Goal: Contribute content: Contribute content

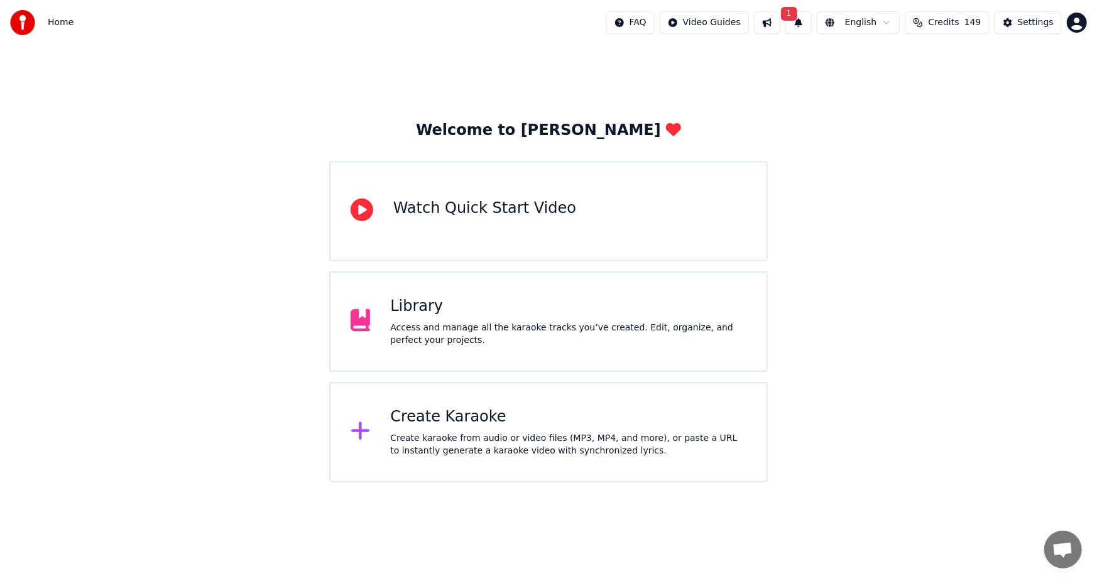
click at [482, 315] on div "Library" at bounding box center [568, 306] width 356 height 20
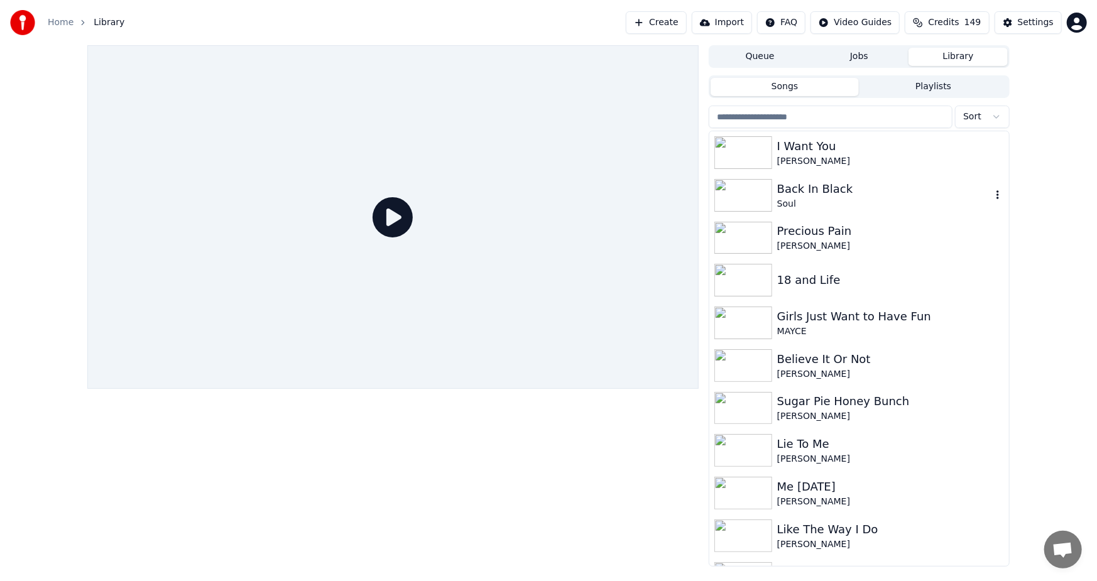
click at [744, 192] on img at bounding box center [743, 195] width 58 height 33
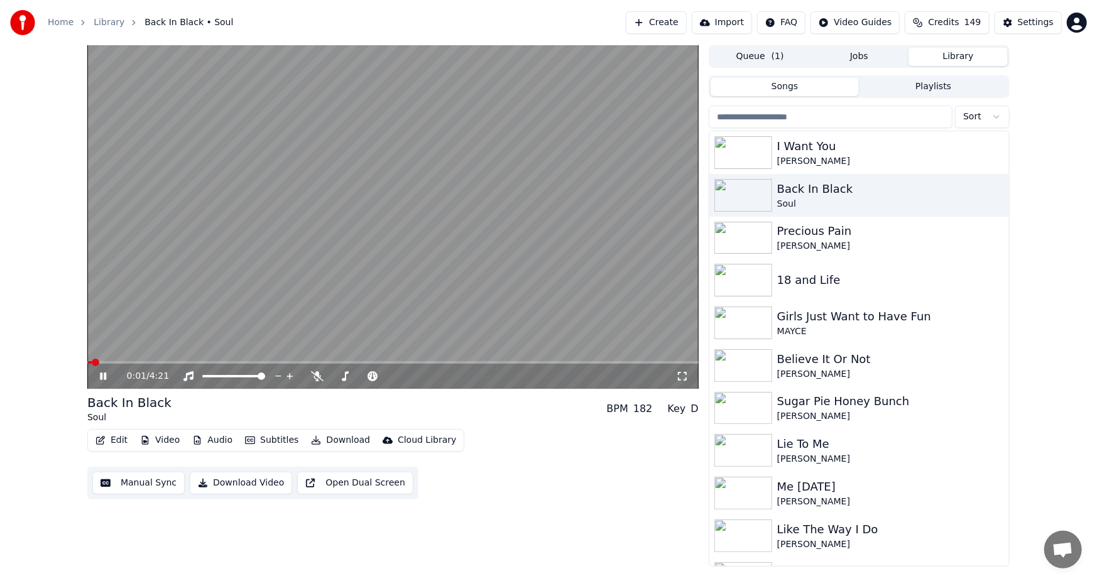
click at [167, 361] on span at bounding box center [392, 362] width 611 height 3
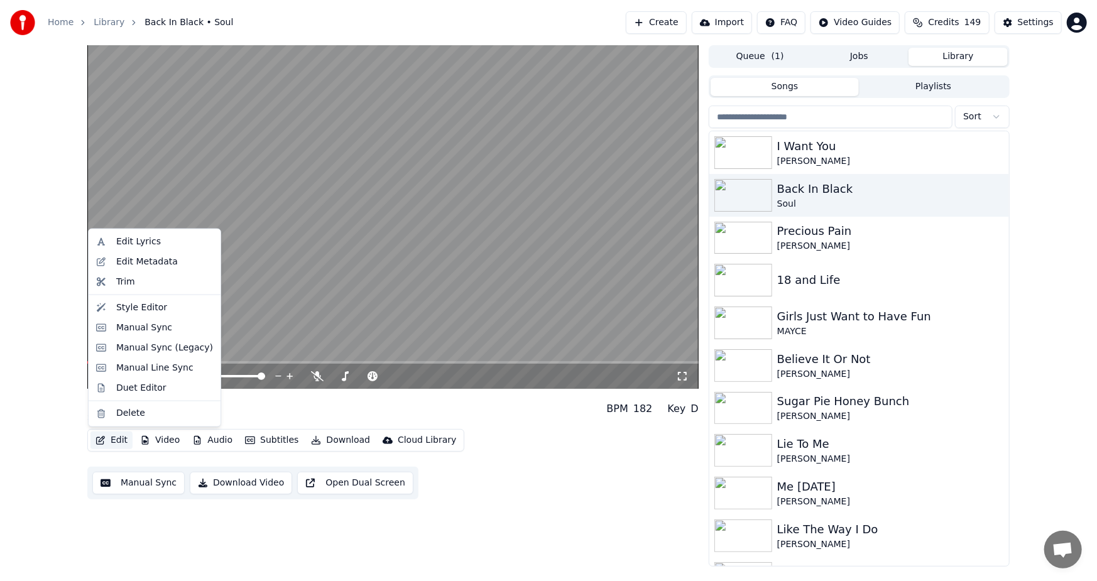
click at [112, 440] on button "Edit" at bounding box center [111, 440] width 42 height 18
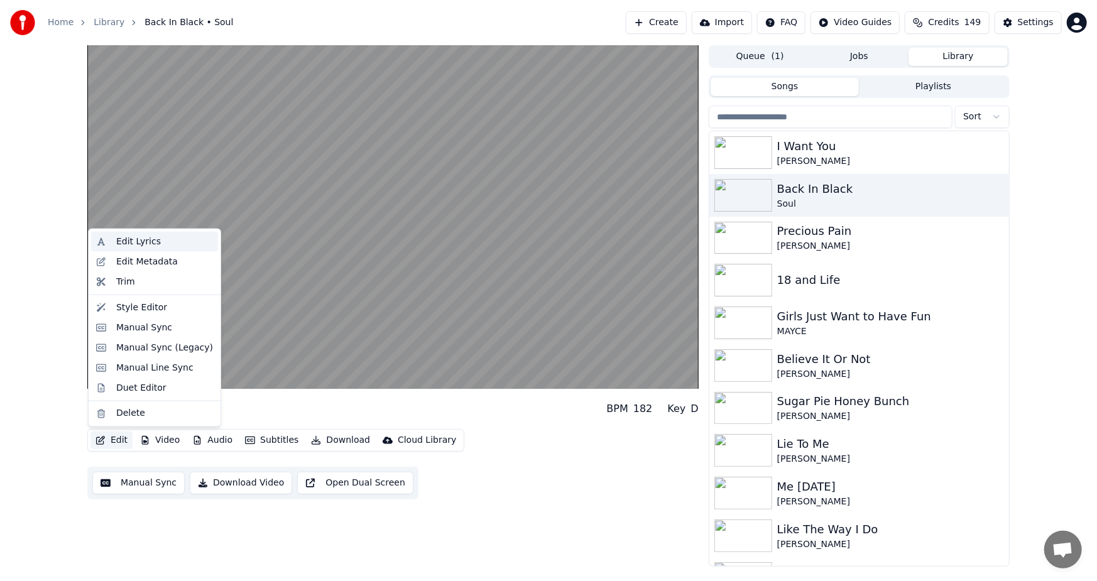
click at [134, 233] on div "Edit Lyrics" at bounding box center [154, 242] width 127 height 20
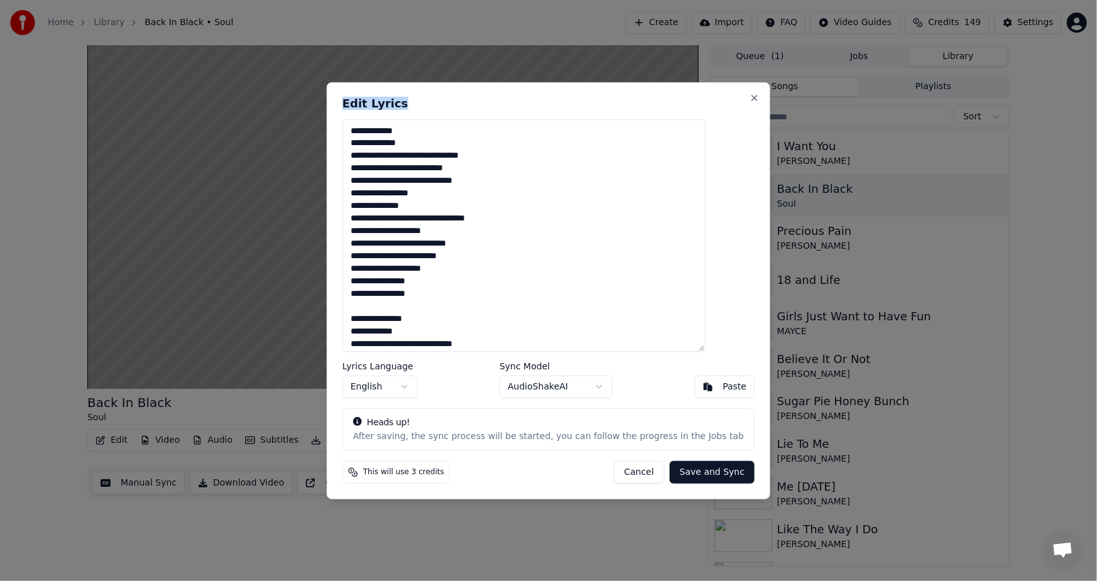
drag, startPoint x: 511, startPoint y: 89, endPoint x: 756, endPoint y: 100, distance: 245.2
click at [756, 100] on body "Home Library Back In Black • Soul Create Import FAQ Video Guides Credits 149 Se…" at bounding box center [548, 290] width 1097 height 581
click at [599, 95] on div "**********" at bounding box center [548, 290] width 443 height 417
click at [559, 486] on div "**********" at bounding box center [548, 290] width 443 height 417
drag, startPoint x: 561, startPoint y: 89, endPoint x: 665, endPoint y: 89, distance: 103.6
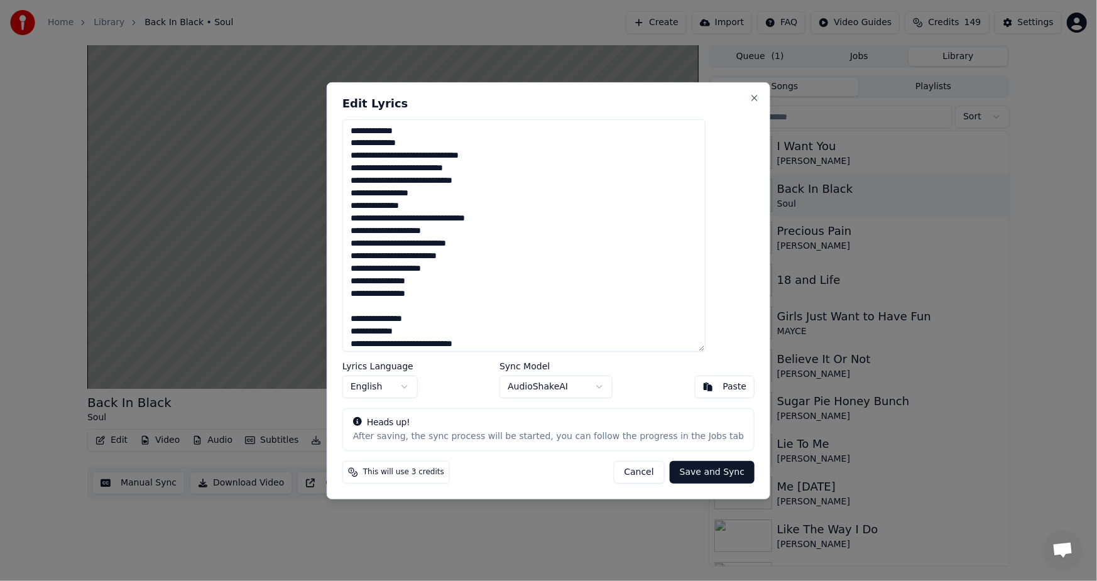
click at [665, 89] on div "**********" at bounding box center [548, 290] width 443 height 417
drag, startPoint x: 482, startPoint y: 89, endPoint x: 490, endPoint y: 102, distance: 15.2
click at [490, 102] on div "**********" at bounding box center [548, 290] width 443 height 417
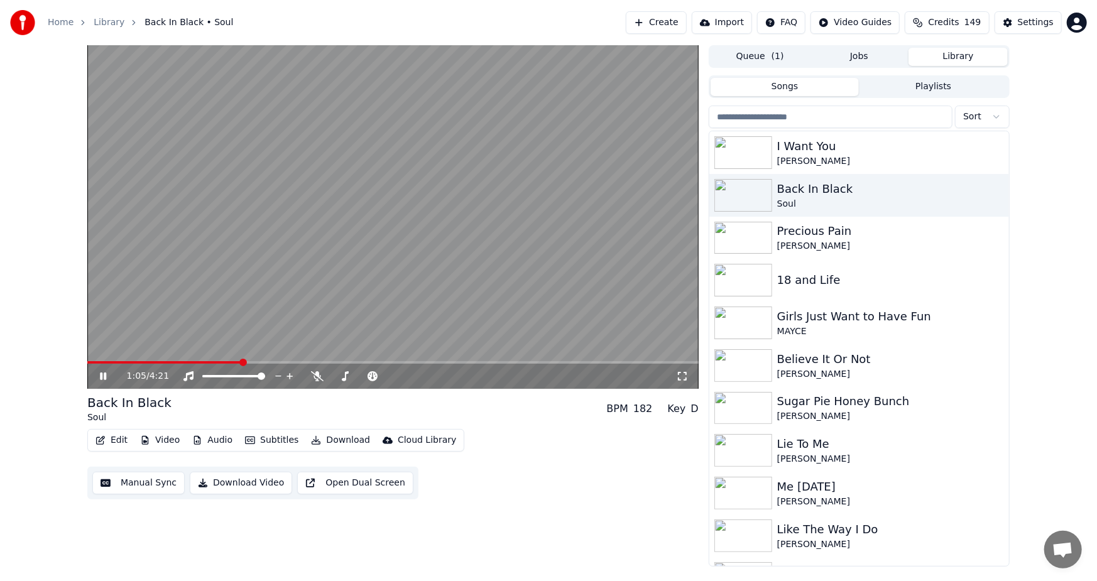
click at [100, 376] on icon at bounding box center [103, 376] width 6 height 8
click at [112, 437] on button "Edit" at bounding box center [111, 440] width 42 height 18
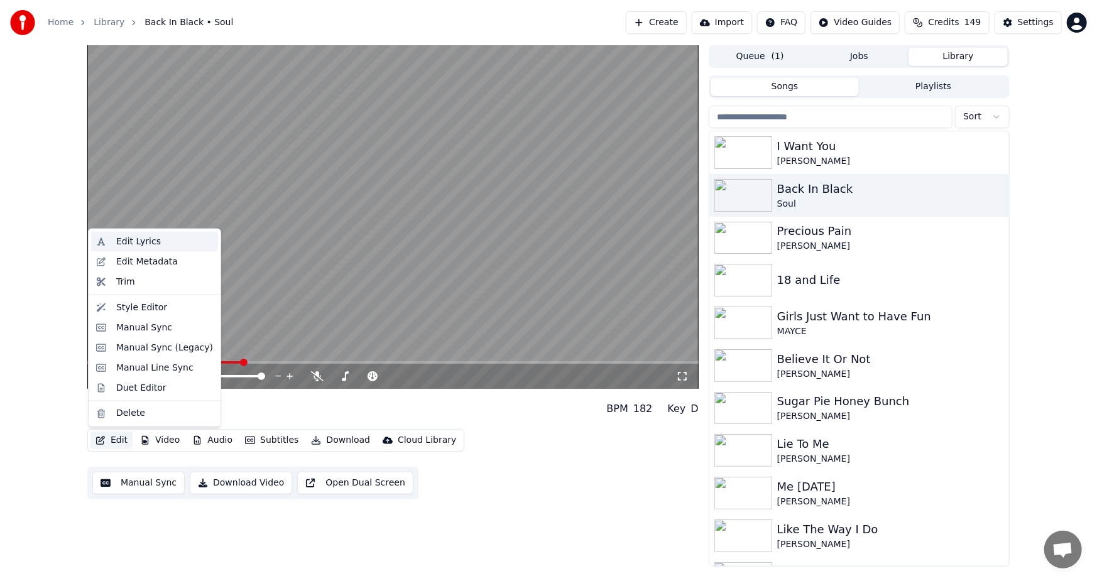
click at [143, 243] on div "Edit Lyrics" at bounding box center [138, 242] width 45 height 13
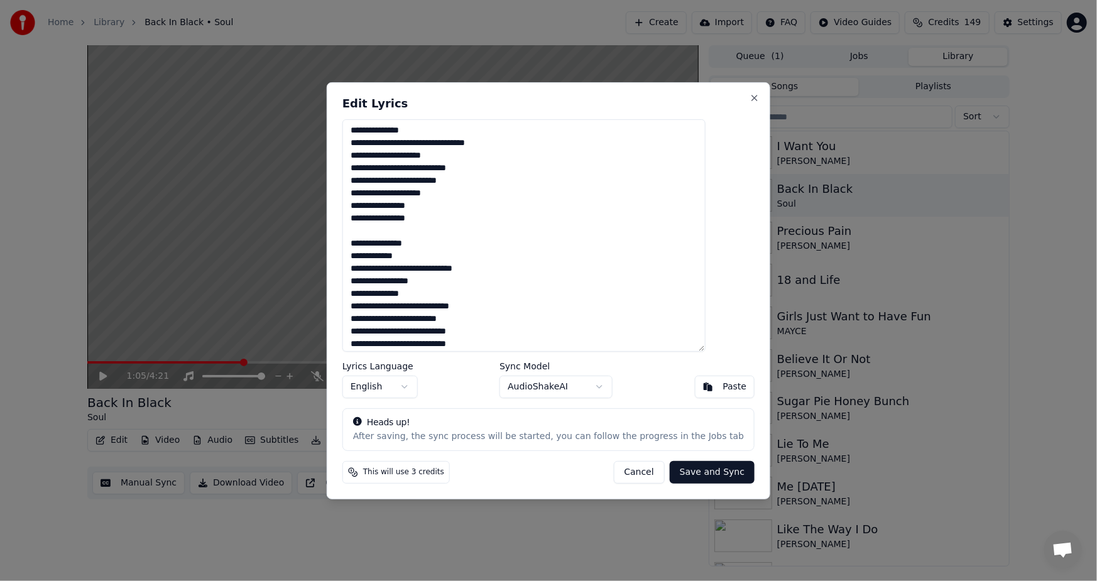
scroll to position [89, 0]
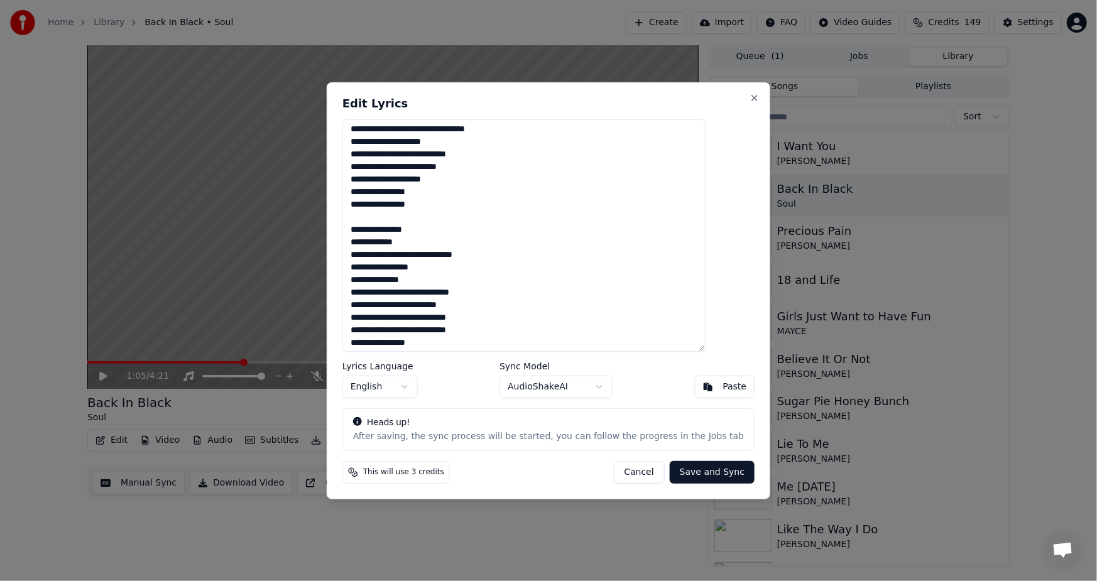
click at [440, 182] on textarea "**********" at bounding box center [523, 235] width 363 height 232
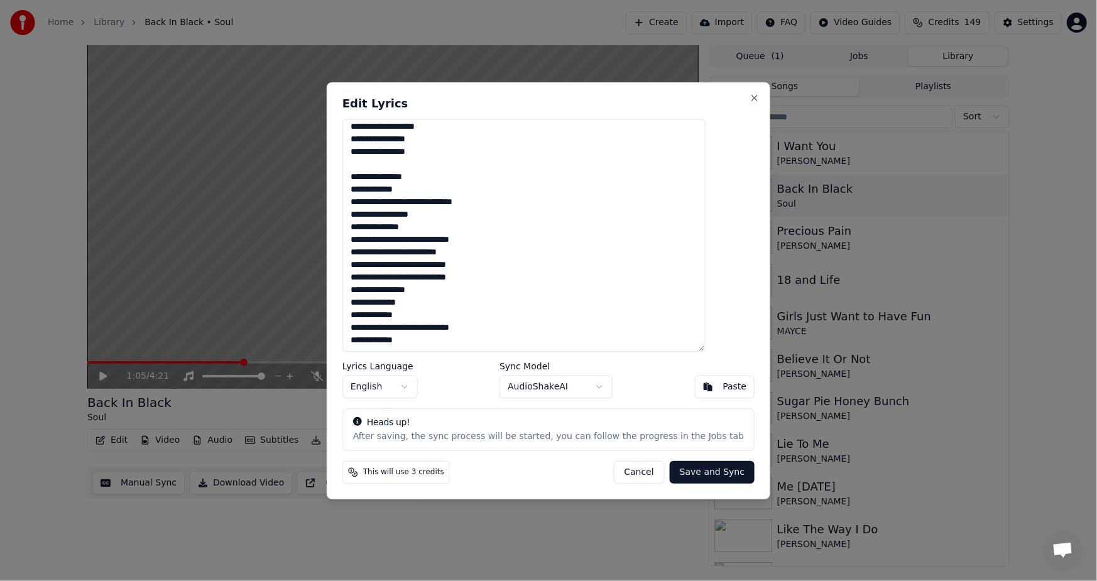
scroll to position [122, 0]
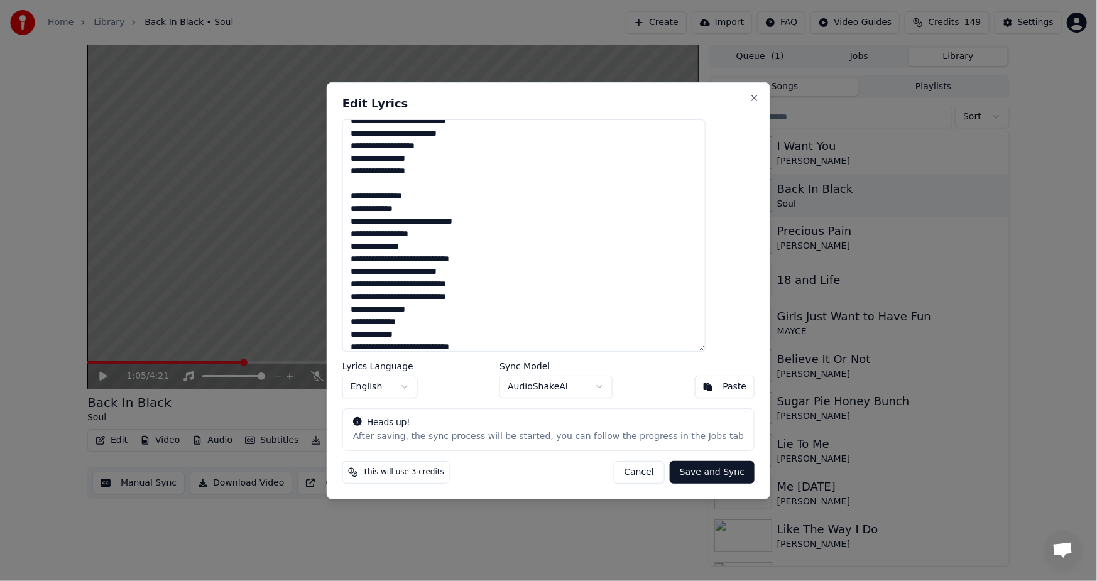
click at [436, 146] on textarea "**********" at bounding box center [523, 235] width 363 height 232
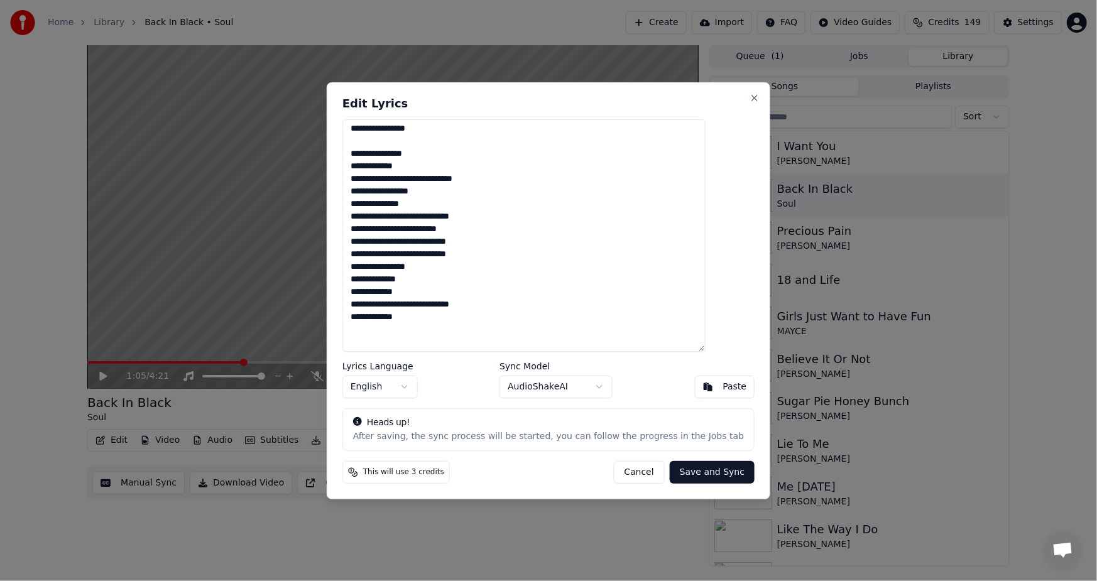
scroll to position [180, 0]
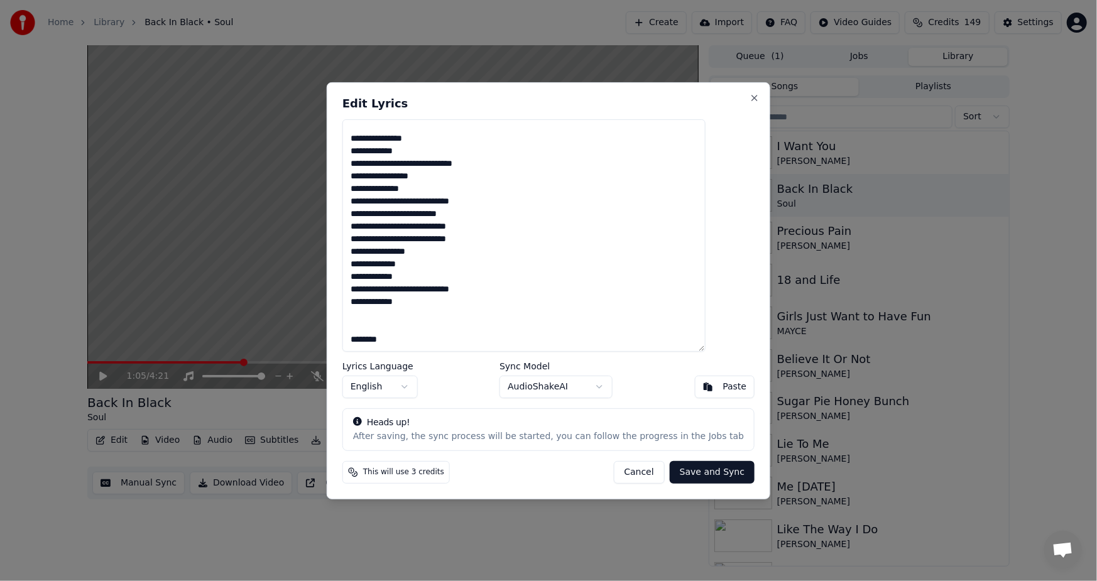
drag, startPoint x: 406, startPoint y: 279, endPoint x: 440, endPoint y: 279, distance: 34.5
click at [440, 279] on textarea "**********" at bounding box center [523, 235] width 363 height 232
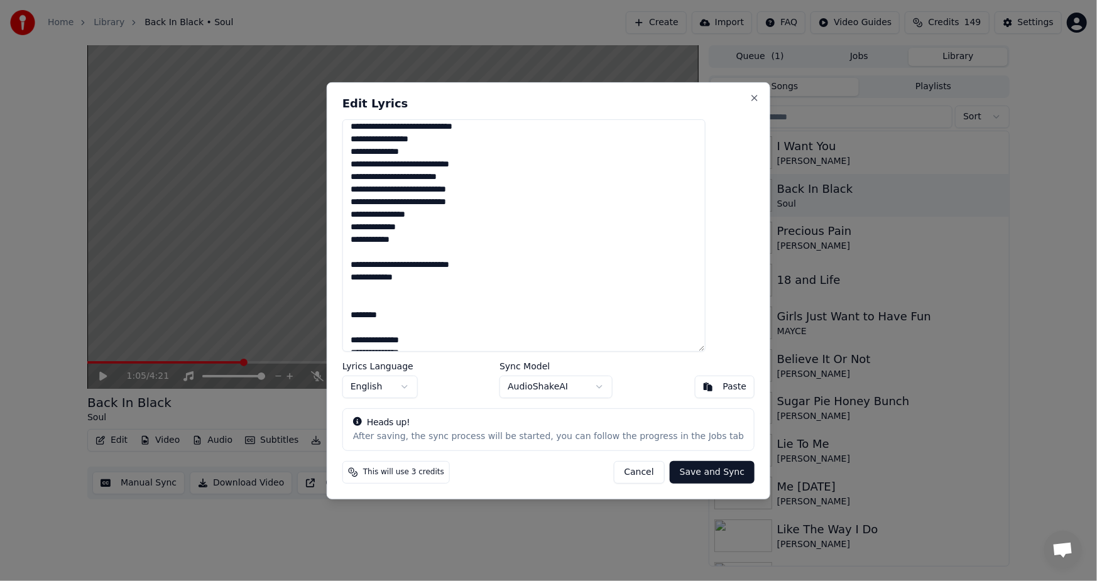
scroll to position [239, 0]
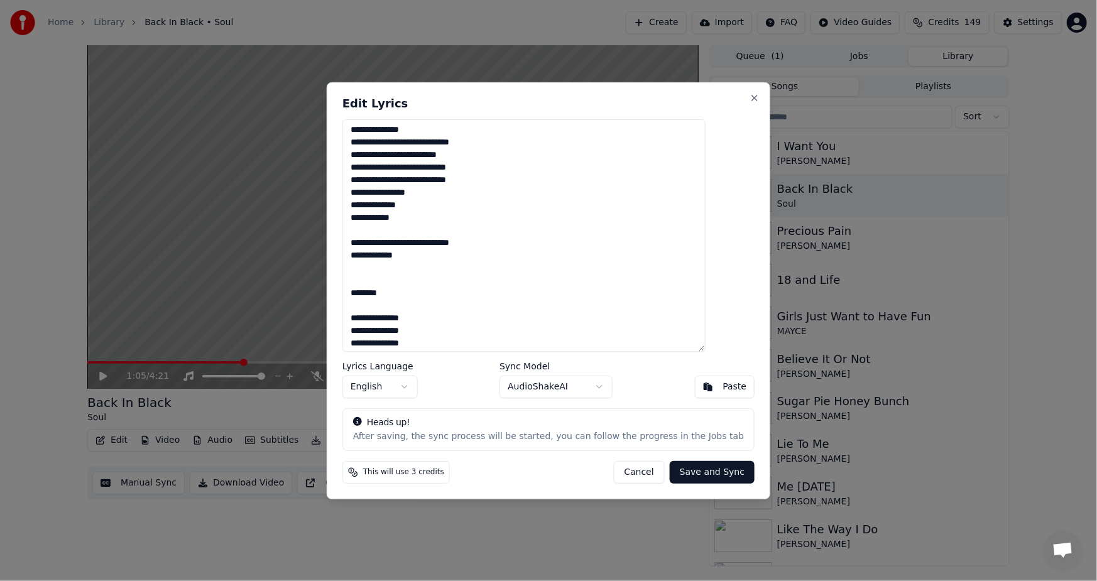
click at [443, 244] on textarea "**********" at bounding box center [523, 235] width 363 height 232
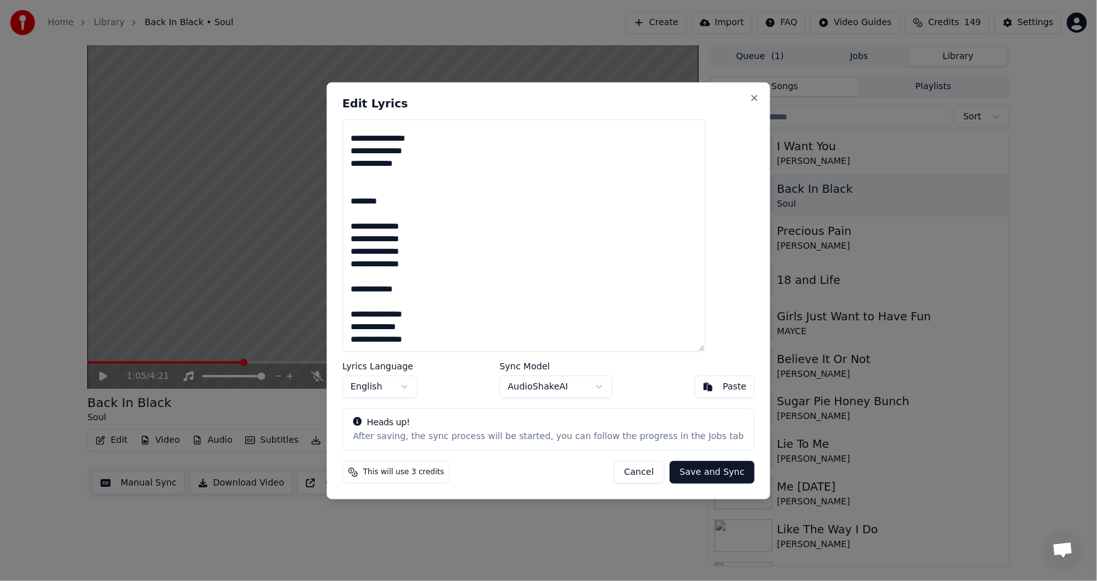
scroll to position [369, 0]
click at [394, 339] on textarea "**********" at bounding box center [523, 235] width 363 height 232
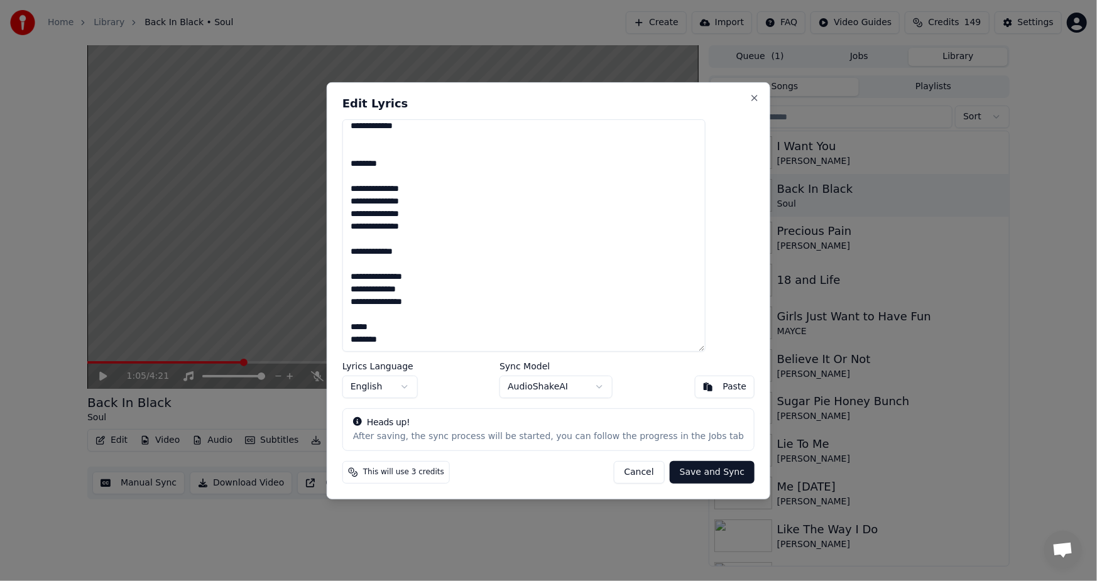
type textarea "**********"
click at [683, 470] on button "Save and Sync" at bounding box center [712, 472] width 85 height 23
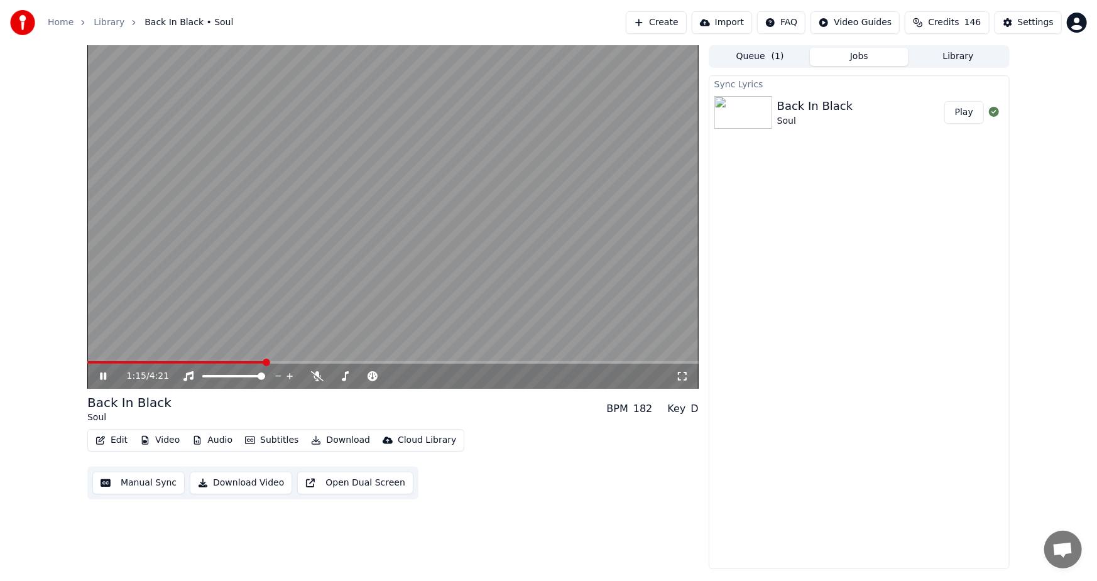
click at [727, 295] on div "Sync Lyrics Back In Black Soul Play" at bounding box center [858, 322] width 301 height 494
click at [100, 370] on div "1:34 / 4:21" at bounding box center [392, 376] width 601 height 13
click at [99, 370] on div "1:35 / 4:21" at bounding box center [392, 376] width 601 height 13
click at [102, 380] on icon at bounding box center [112, 376] width 30 height 10
click at [117, 441] on button "Edit" at bounding box center [111, 440] width 42 height 18
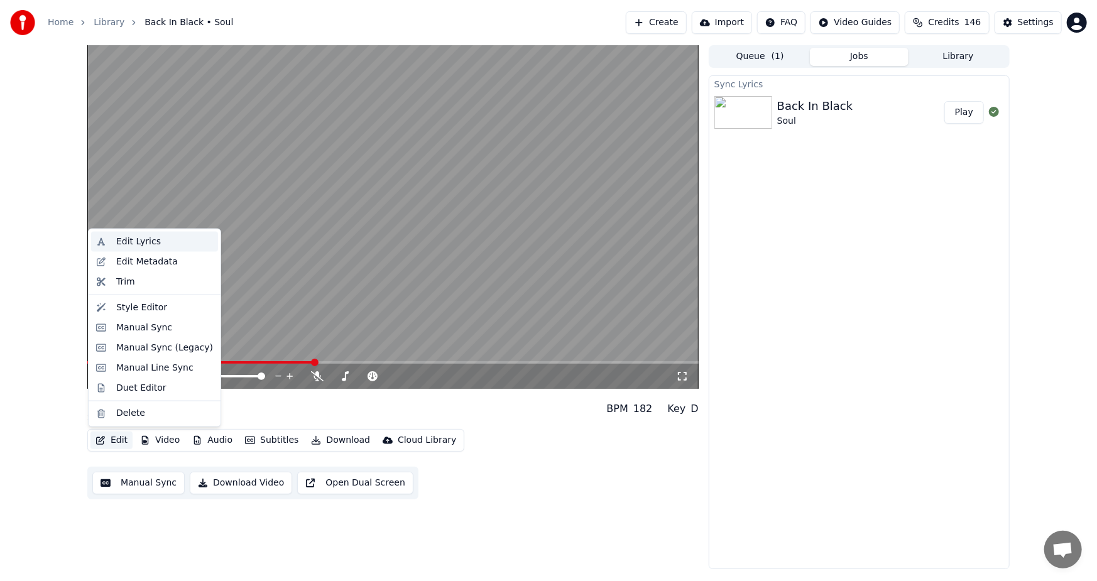
click at [136, 240] on div "Edit Lyrics" at bounding box center [138, 242] width 45 height 13
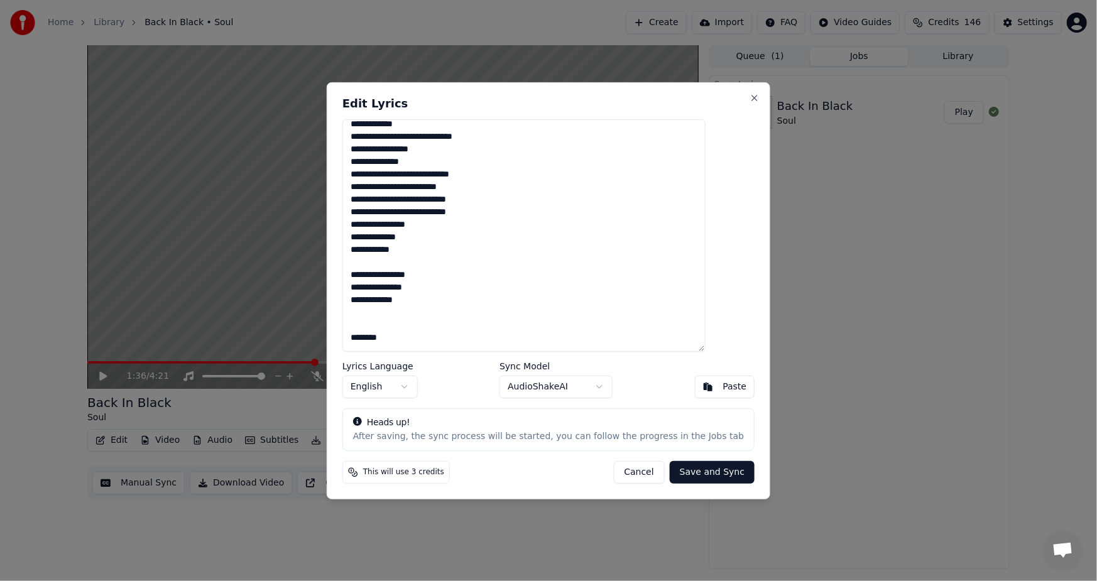
scroll to position [205, 0]
click at [393, 308] on textarea "**********" at bounding box center [523, 235] width 363 height 232
type textarea "**********"
click at [691, 470] on button "Save and Sync" at bounding box center [712, 472] width 85 height 23
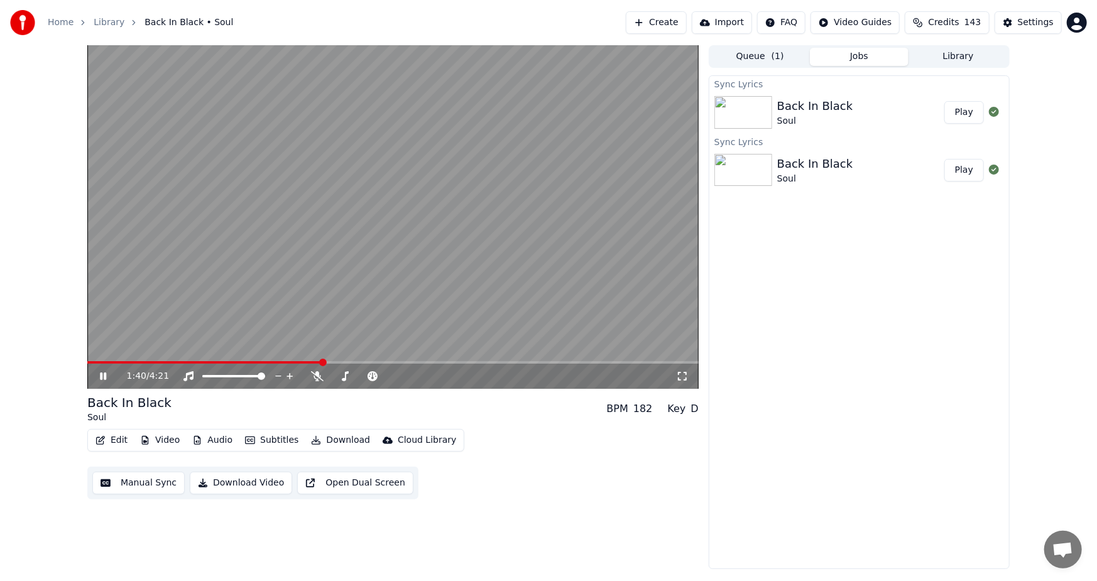
click at [590, 540] on div "1:40 / 4:21 Back In Black Soul BPM 182 Key D Edit Video Audio Subtitles Downloa…" at bounding box center [392, 307] width 611 height 524
click at [958, 110] on button "Play" at bounding box center [964, 112] width 40 height 23
click at [234, 486] on button "Download Video" at bounding box center [241, 483] width 102 height 23
click at [96, 377] on div "3:04 / 4:21" at bounding box center [392, 376] width 601 height 13
click at [101, 376] on icon at bounding box center [103, 376] width 6 height 8
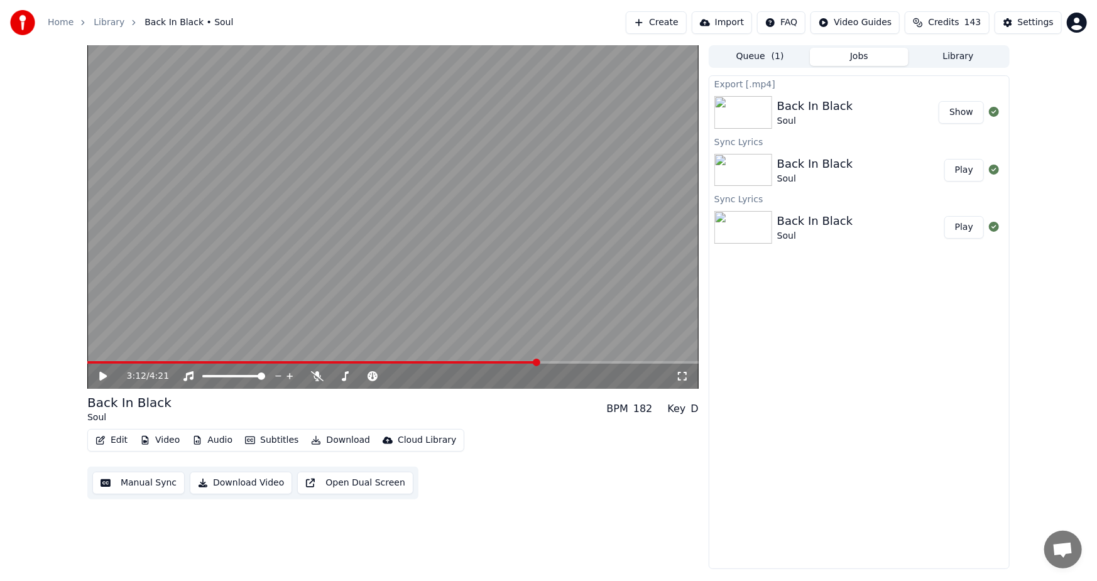
click at [966, 107] on button "Show" at bounding box center [960, 112] width 45 height 23
click at [109, 440] on button "Edit" at bounding box center [111, 440] width 42 height 18
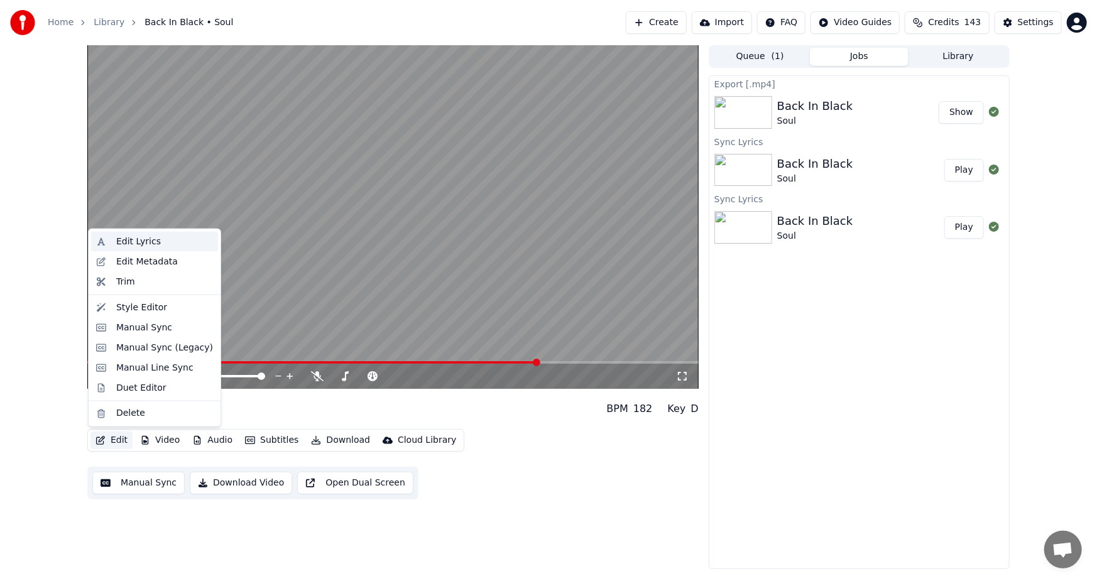
click at [131, 238] on div "Edit Lyrics" at bounding box center [138, 242] width 45 height 13
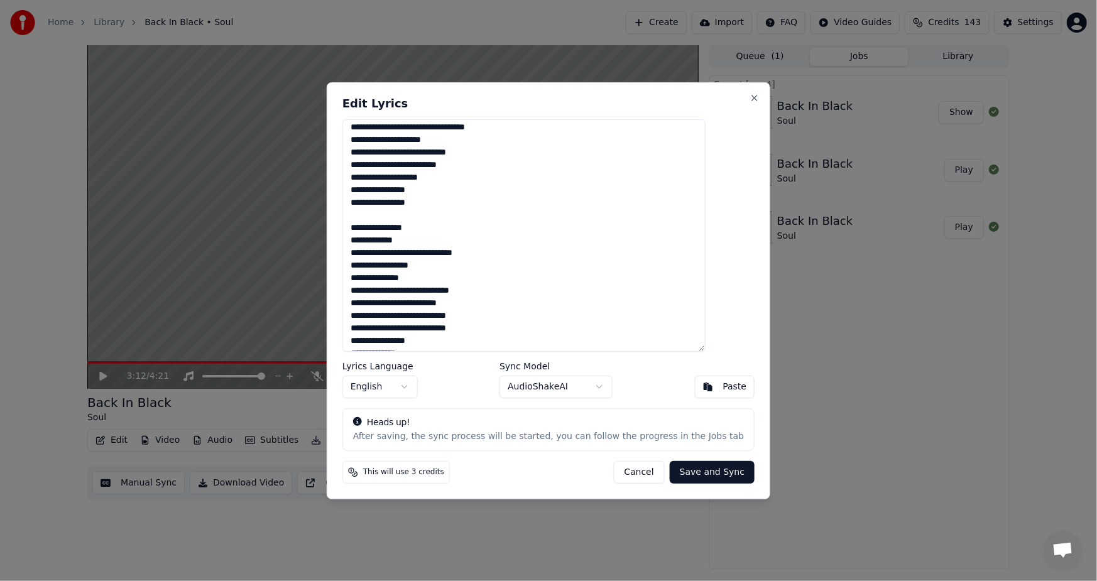
scroll to position [100, 0]
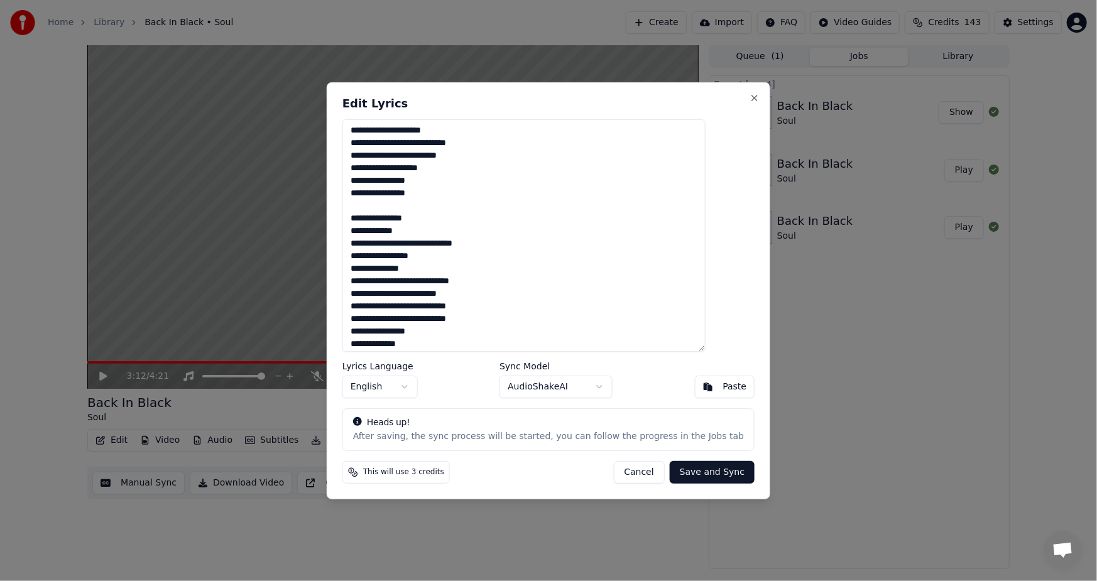
click at [423, 271] on textarea "**********" at bounding box center [523, 235] width 363 height 232
click at [419, 269] on textarea "**********" at bounding box center [523, 235] width 363 height 232
click at [591, 286] on textarea "**********" at bounding box center [523, 235] width 363 height 232
type textarea "**********"
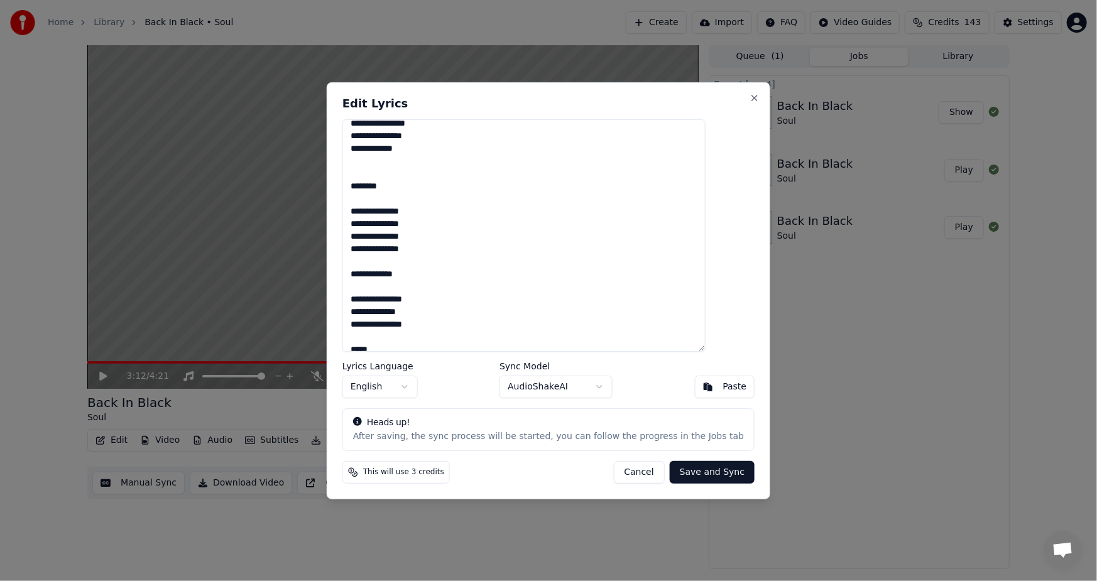
scroll to position [381, 0]
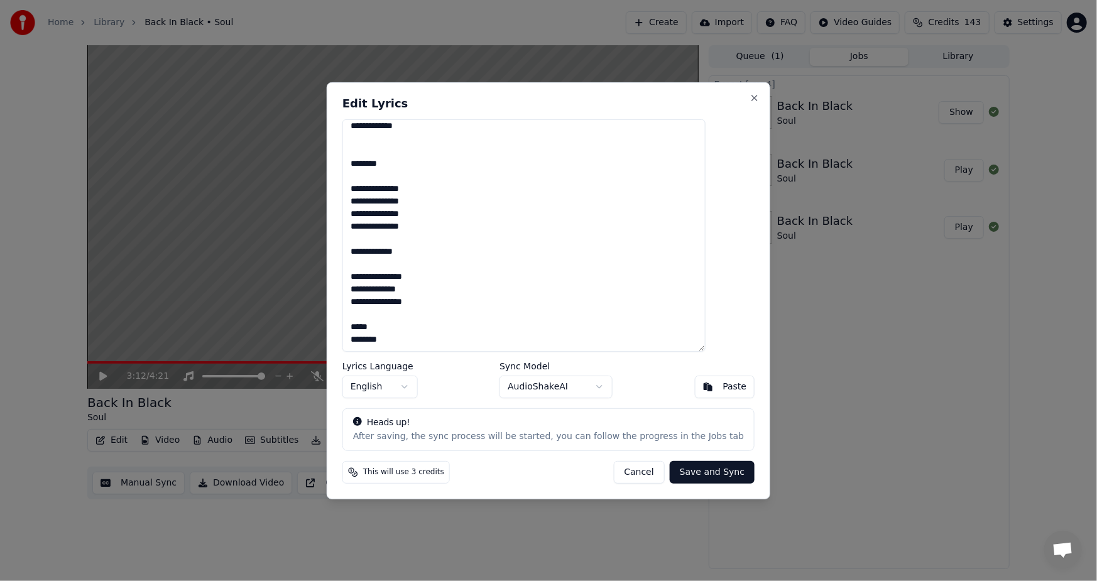
click at [689, 471] on button "Save and Sync" at bounding box center [712, 472] width 85 height 23
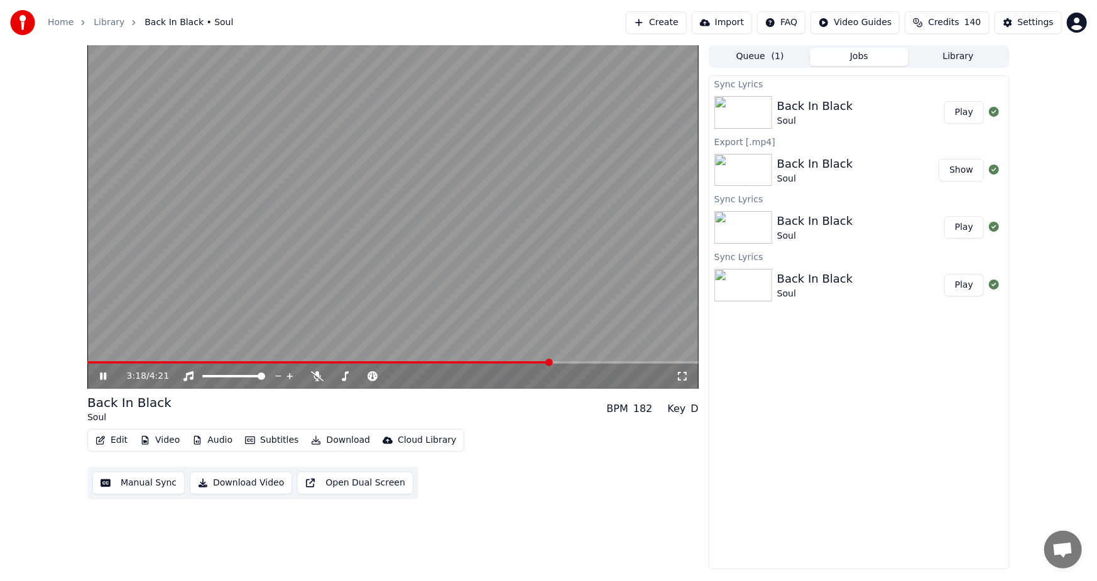
click at [99, 377] on icon at bounding box center [112, 376] width 30 height 10
click at [963, 114] on button "Play" at bounding box center [964, 112] width 40 height 23
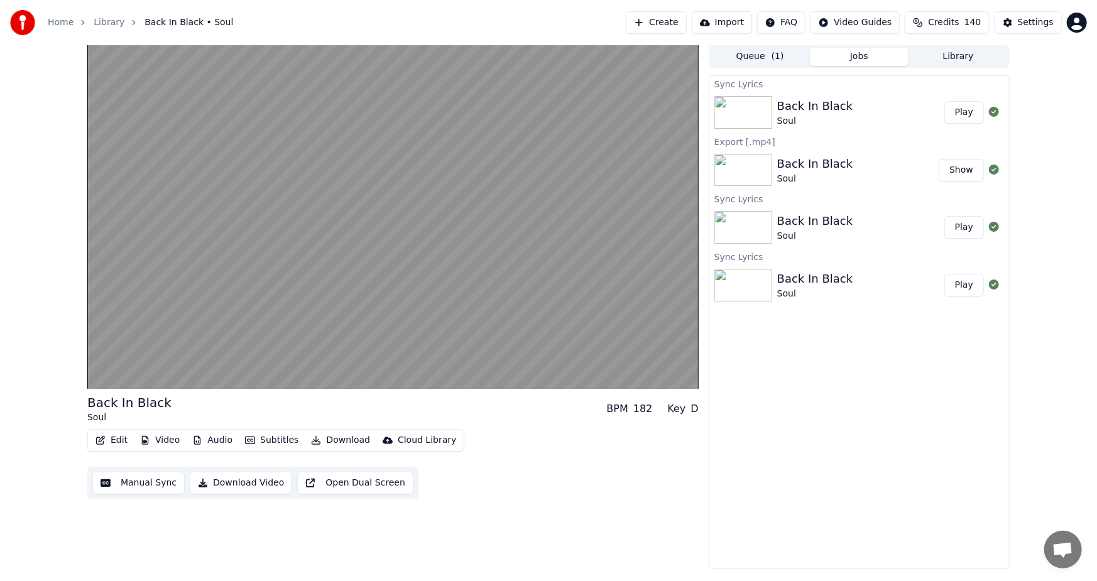
click at [239, 480] on button "Download Video" at bounding box center [241, 483] width 102 height 23
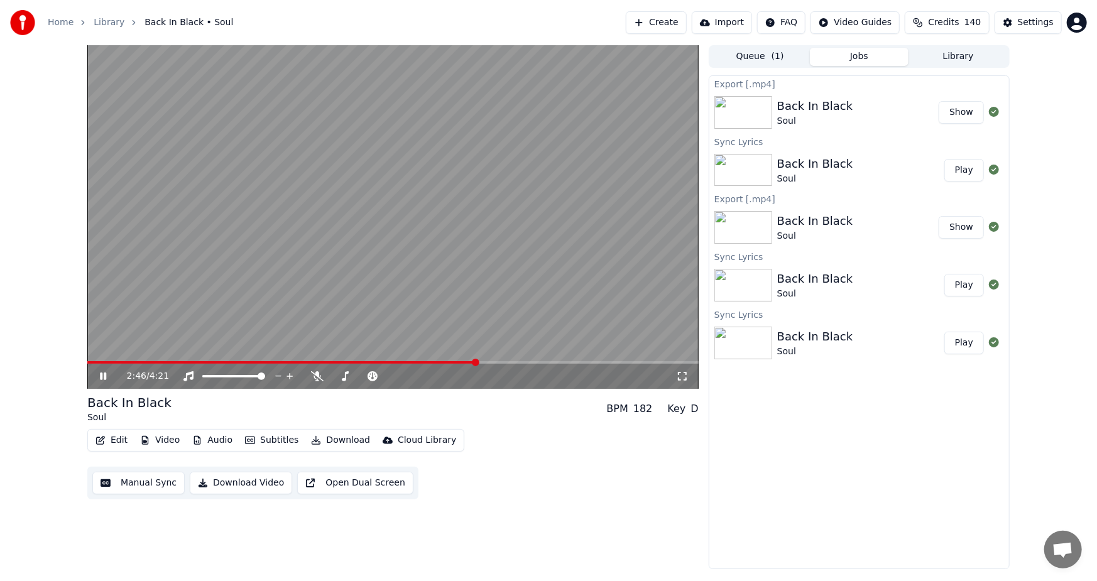
click at [100, 378] on icon at bounding box center [103, 376] width 6 height 8
click at [967, 112] on button "Show" at bounding box center [960, 112] width 45 height 23
click at [107, 437] on button "Edit" at bounding box center [111, 440] width 42 height 18
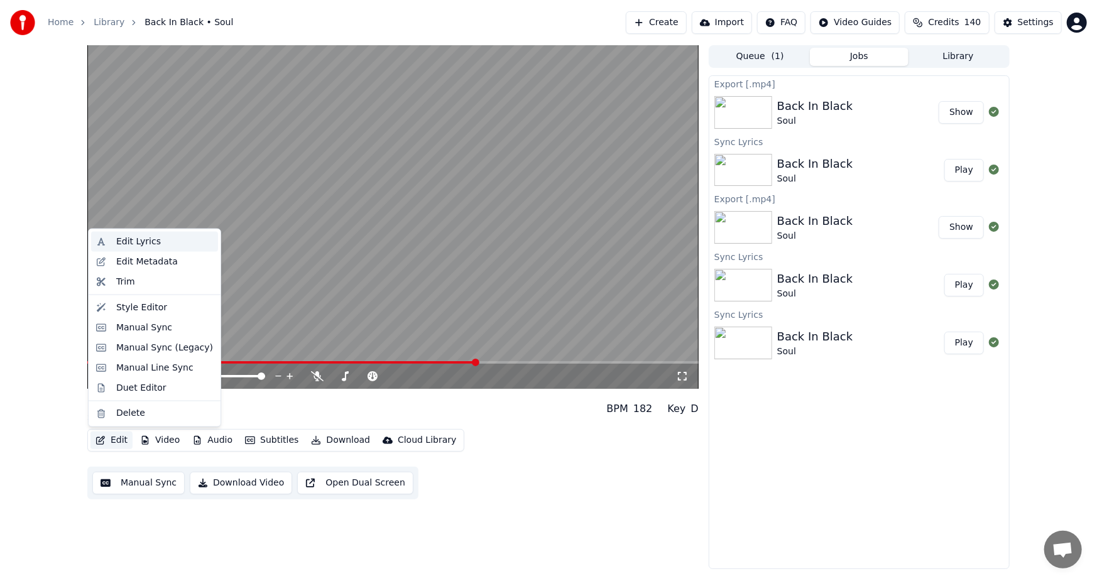
click at [153, 245] on div "Edit Lyrics" at bounding box center [138, 242] width 45 height 13
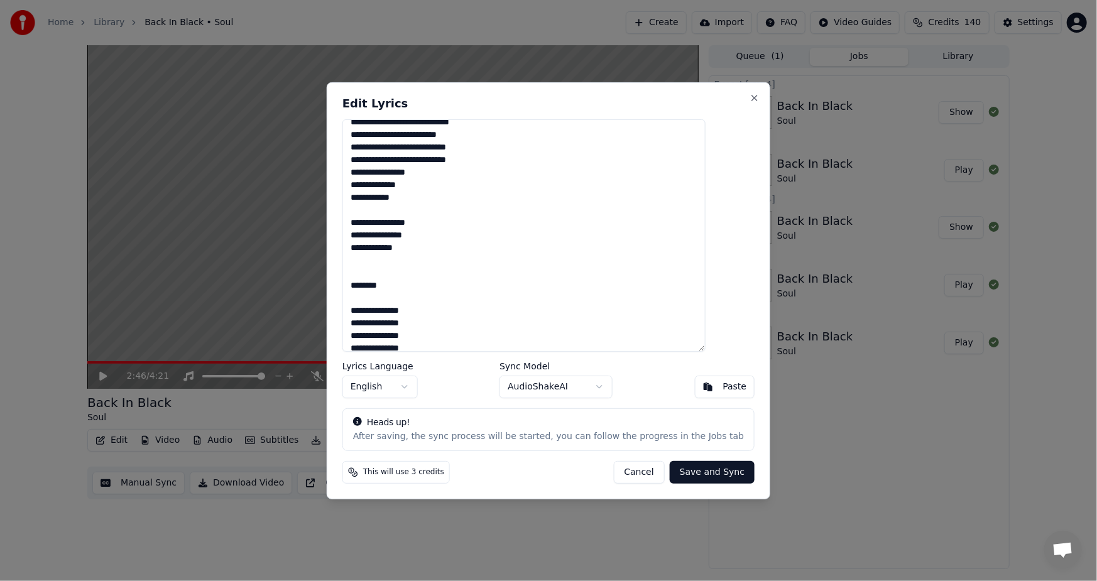
scroll to position [261, 0]
click at [681, 472] on button "Save and Sync" at bounding box center [712, 472] width 85 height 23
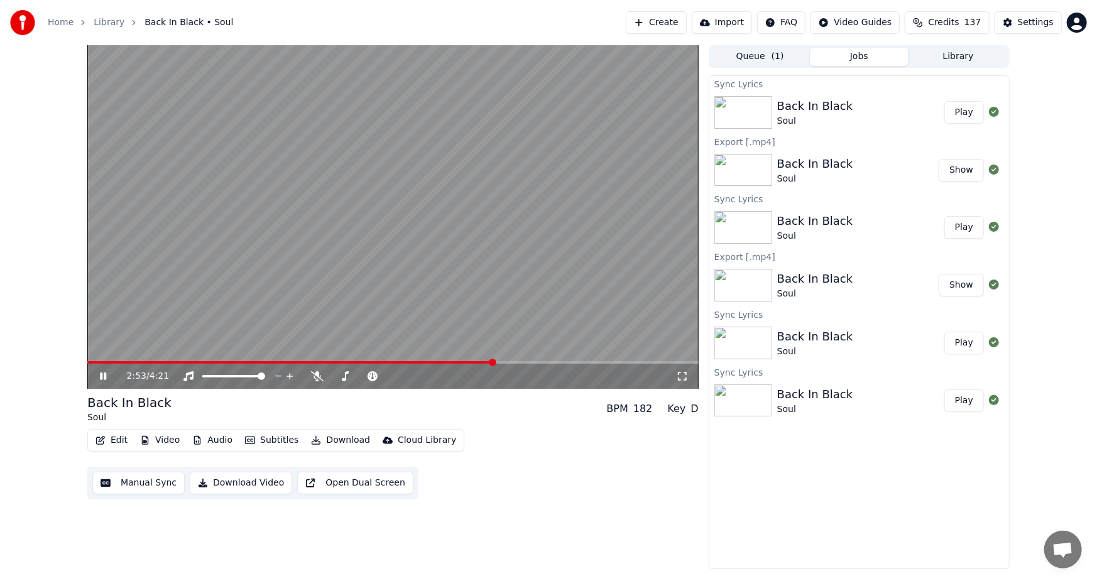
click at [963, 112] on button "Play" at bounding box center [964, 112] width 40 height 23
click at [330, 359] on video at bounding box center [392, 217] width 611 height 344
click at [330, 362] on span at bounding box center [392, 362] width 611 height 3
click at [106, 378] on icon at bounding box center [112, 376] width 30 height 10
click at [100, 371] on icon at bounding box center [112, 376] width 30 height 10
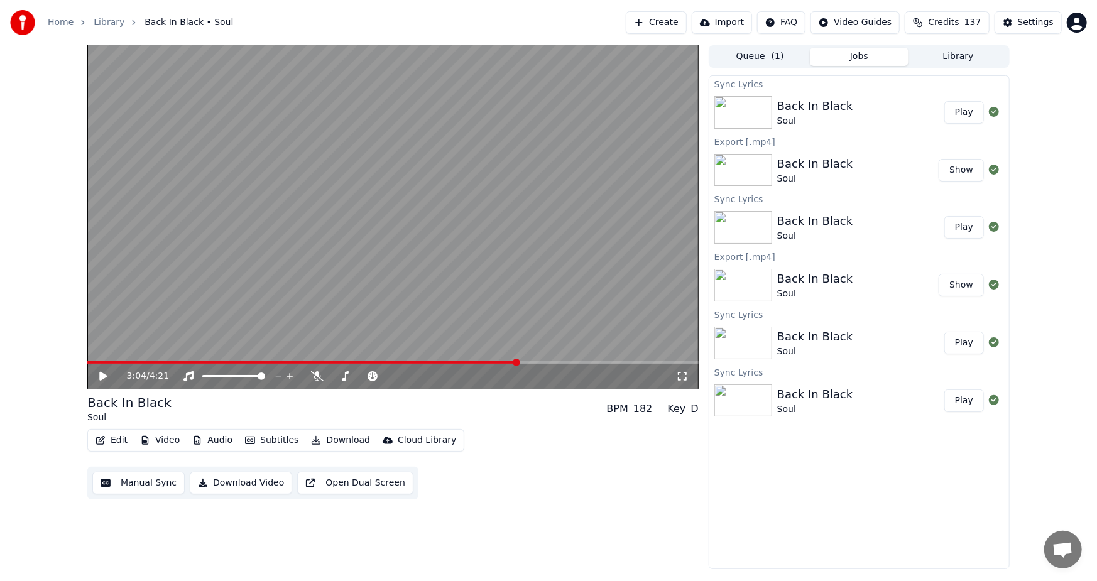
click at [110, 438] on button "Edit" at bounding box center [111, 440] width 42 height 18
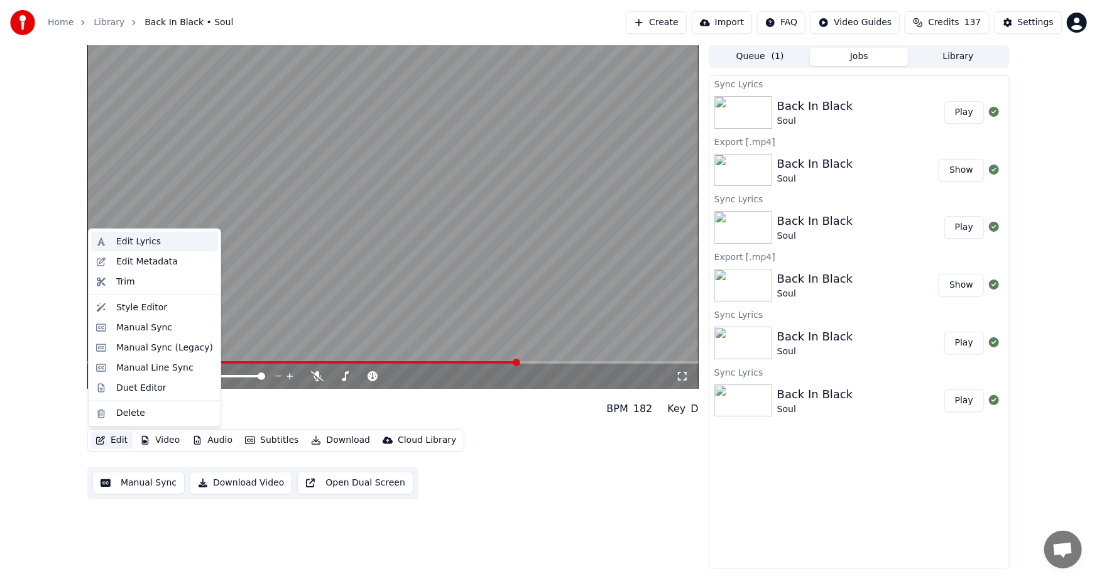
click at [125, 241] on div "Edit Lyrics" at bounding box center [138, 242] width 45 height 13
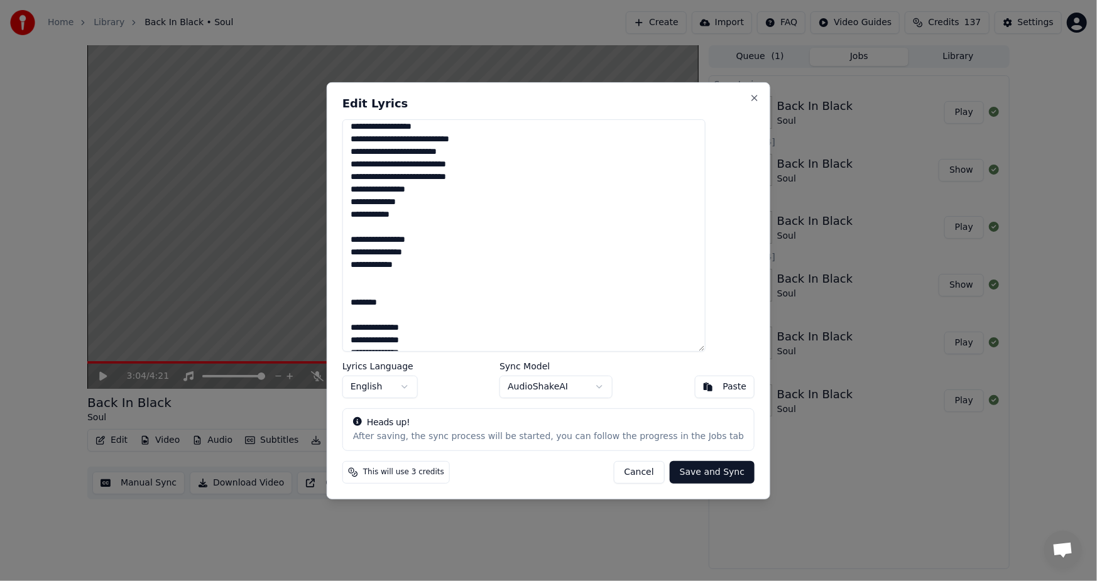
scroll to position [381, 0]
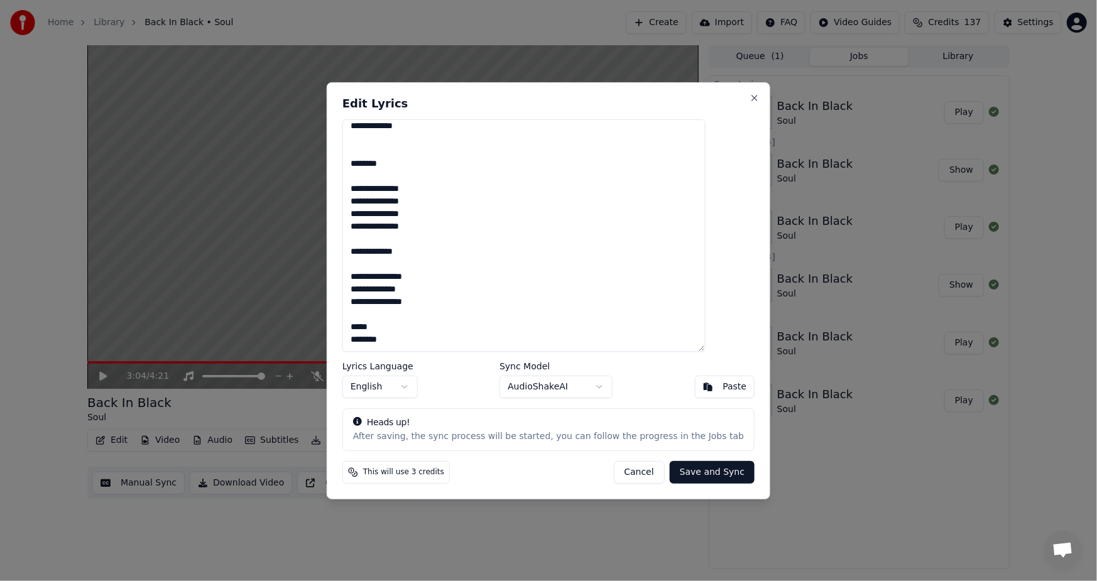
drag, startPoint x: 509, startPoint y: 95, endPoint x: 662, endPoint y: 97, distance: 152.6
click at [671, 99] on div "**********" at bounding box center [548, 290] width 443 height 417
click at [749, 95] on button "Close" at bounding box center [754, 97] width 10 height 10
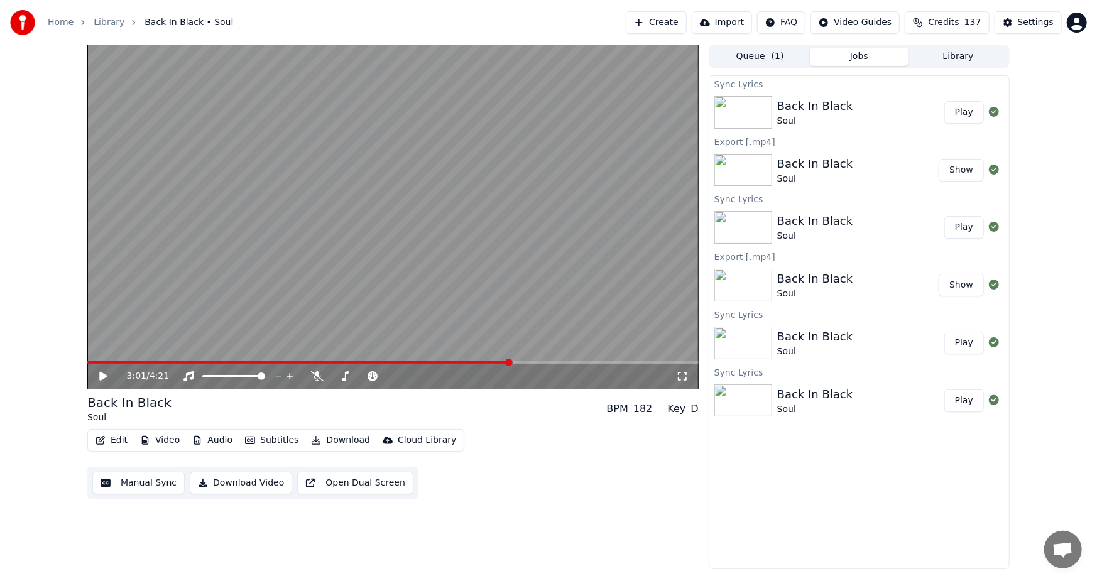
click at [511, 362] on span at bounding box center [509, 363] width 8 height 8
click at [491, 360] on video at bounding box center [392, 217] width 611 height 344
click at [492, 363] on span at bounding box center [299, 362] width 425 height 3
click at [433, 364] on div "2:53 / 4:21" at bounding box center [392, 376] width 611 height 25
click at [454, 361] on span at bounding box center [270, 362] width 367 height 3
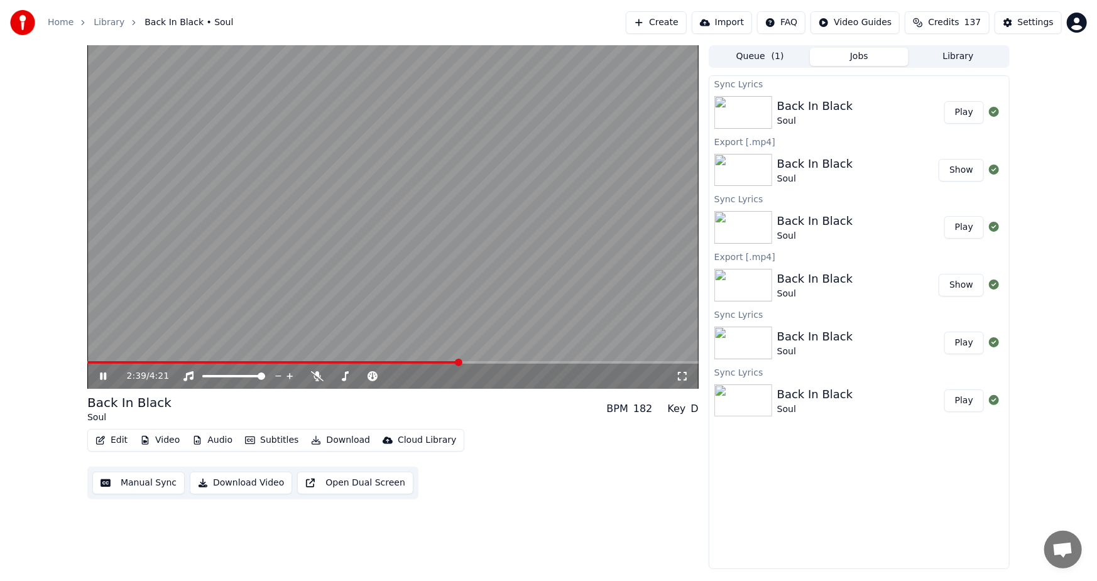
click at [428, 360] on video at bounding box center [392, 217] width 611 height 344
click at [421, 362] on span at bounding box center [273, 362] width 372 height 3
click at [98, 377] on icon at bounding box center [112, 376] width 30 height 10
click at [361, 362] on span at bounding box center [257, 362] width 340 height 3
click at [433, 364] on div "2:47 / 4:21" at bounding box center [392, 376] width 611 height 25
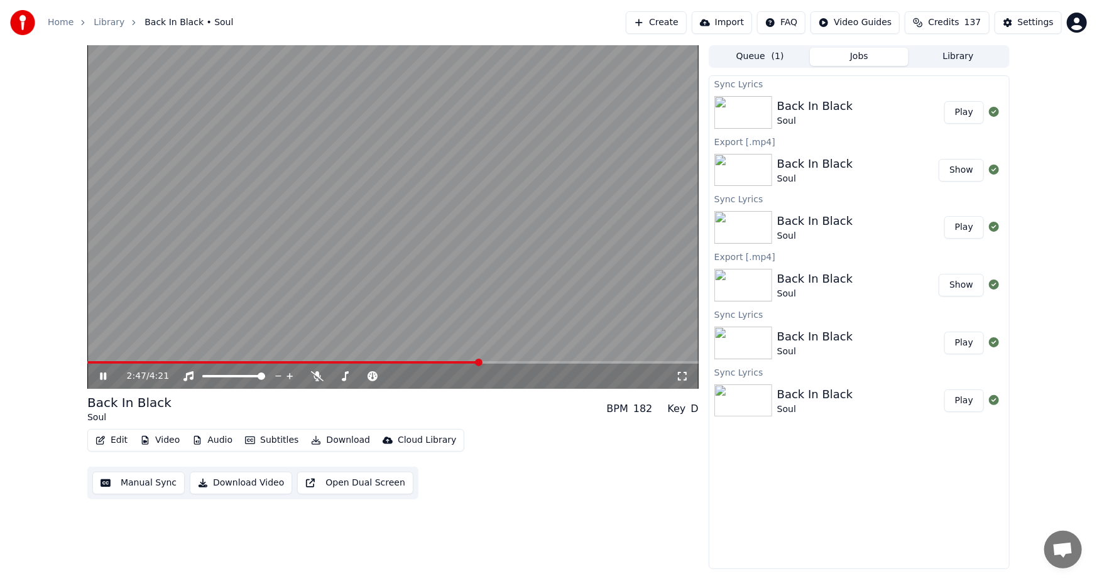
click at [428, 359] on video at bounding box center [392, 217] width 611 height 344
click at [428, 364] on div "2:47 / 4:21" at bounding box center [392, 376] width 611 height 25
click at [427, 363] on span at bounding box center [283, 362] width 393 height 3
click at [100, 374] on icon at bounding box center [103, 376] width 8 height 9
click at [100, 374] on icon at bounding box center [112, 376] width 30 height 10
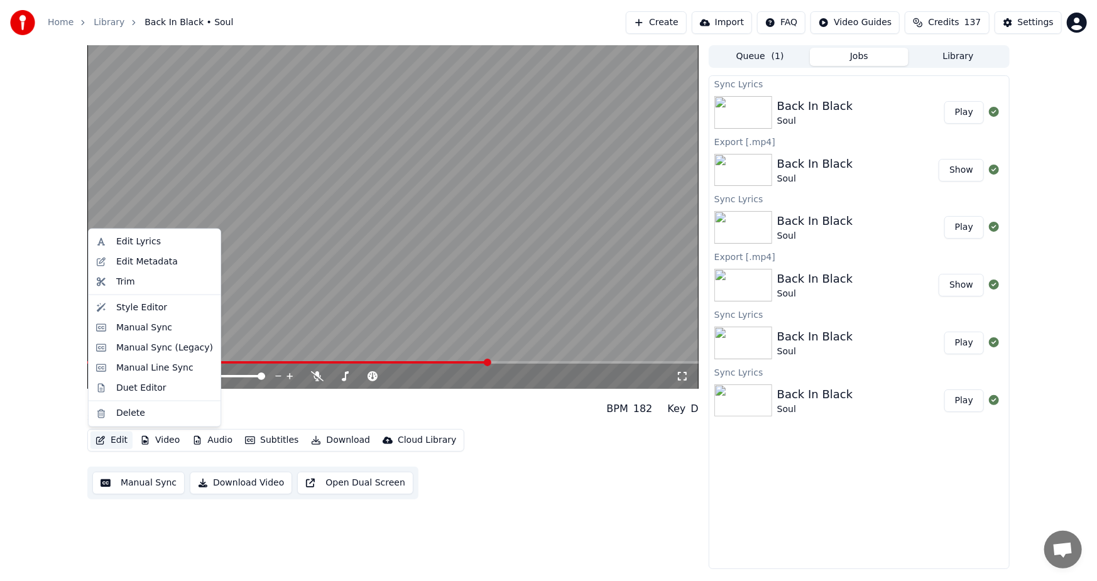
click at [118, 440] on button "Edit" at bounding box center [111, 440] width 42 height 18
click at [146, 243] on div "Edit Lyrics" at bounding box center [138, 242] width 45 height 13
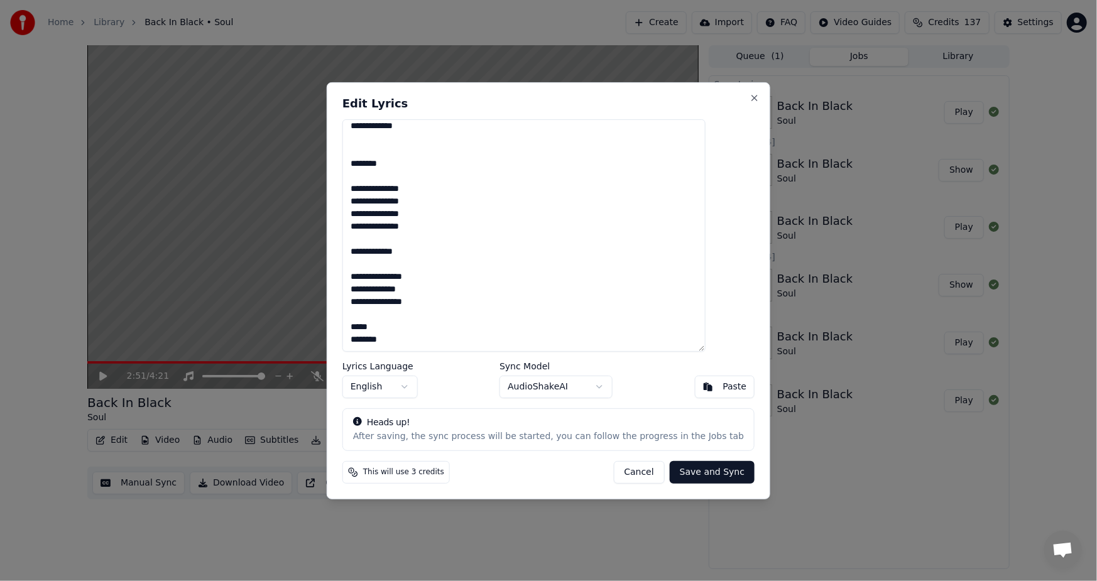
click at [694, 467] on button "Save and Sync" at bounding box center [712, 472] width 85 height 23
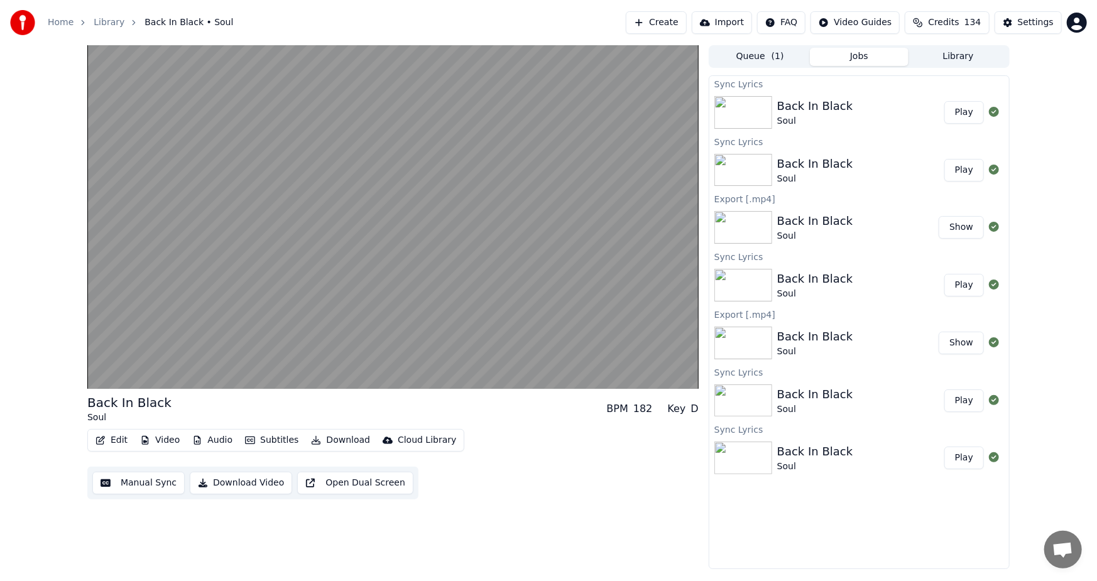
click at [958, 111] on button "Play" at bounding box center [964, 112] width 40 height 23
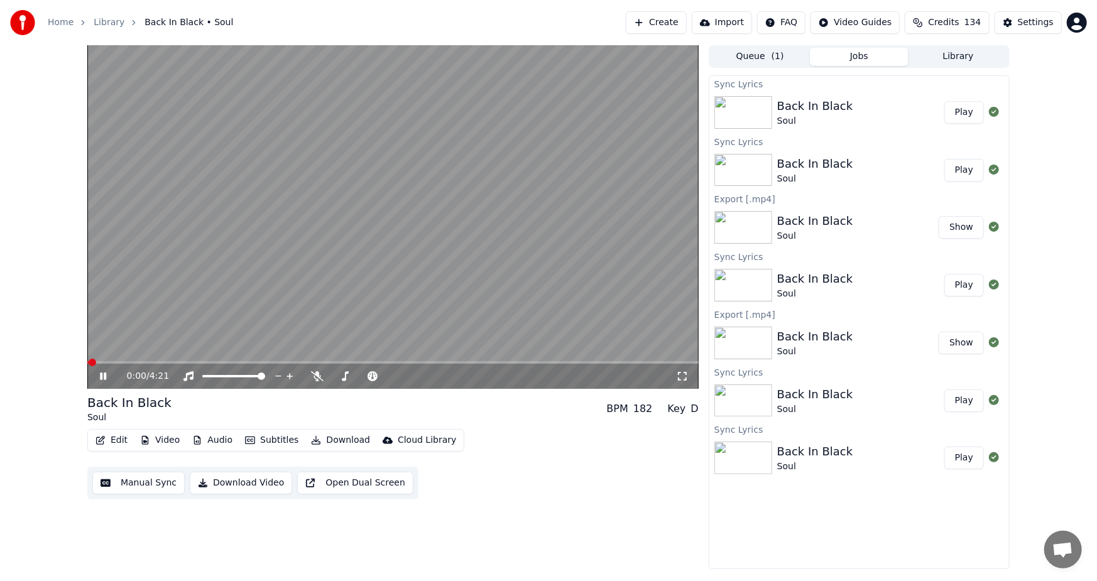
click at [329, 363] on span at bounding box center [392, 362] width 611 height 3
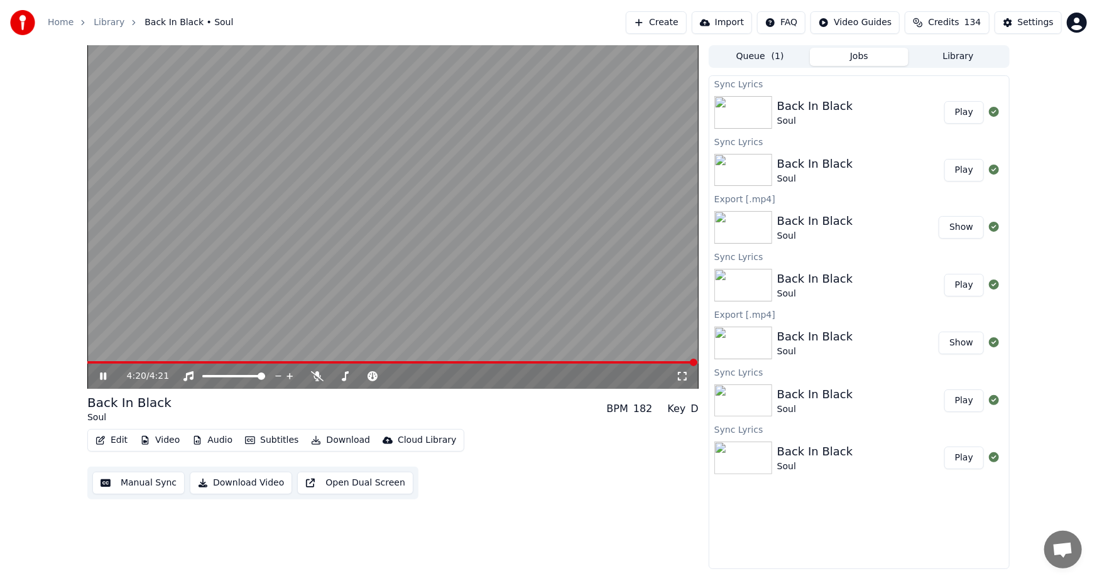
click at [638, 361] on span at bounding box center [392, 362] width 610 height 3
click at [95, 374] on div "4:15 / 4:21" at bounding box center [392, 376] width 601 height 13
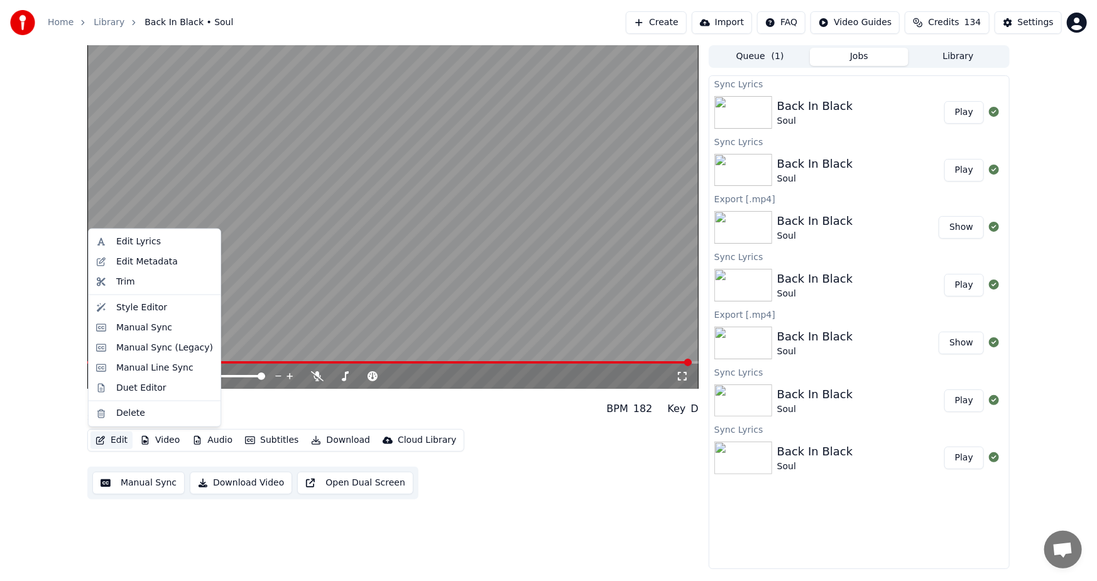
click at [113, 433] on button "Edit" at bounding box center [111, 440] width 42 height 18
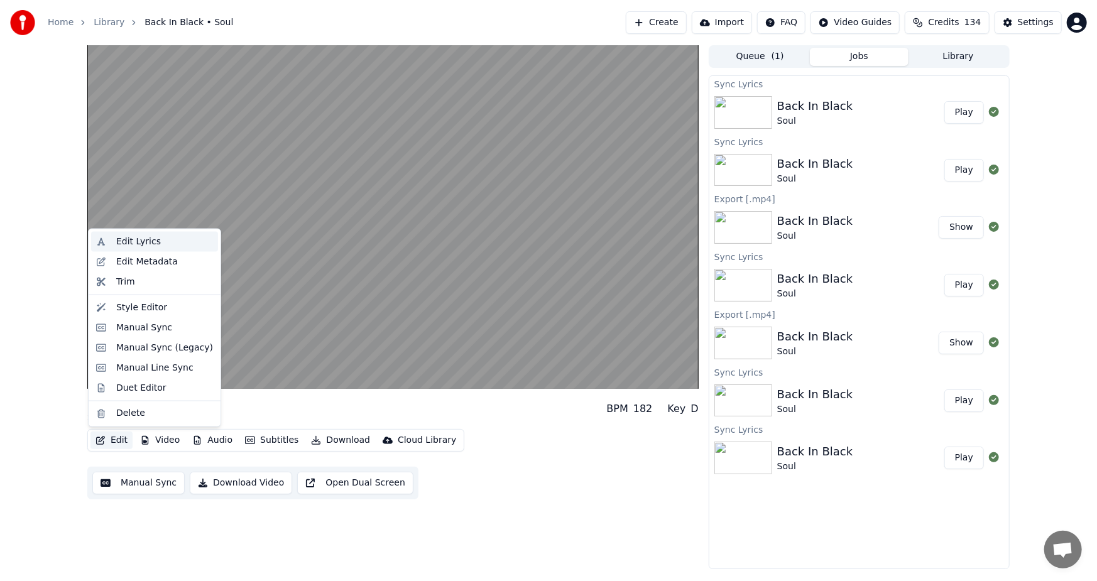
click at [138, 240] on div "Edit Lyrics" at bounding box center [138, 242] width 45 height 13
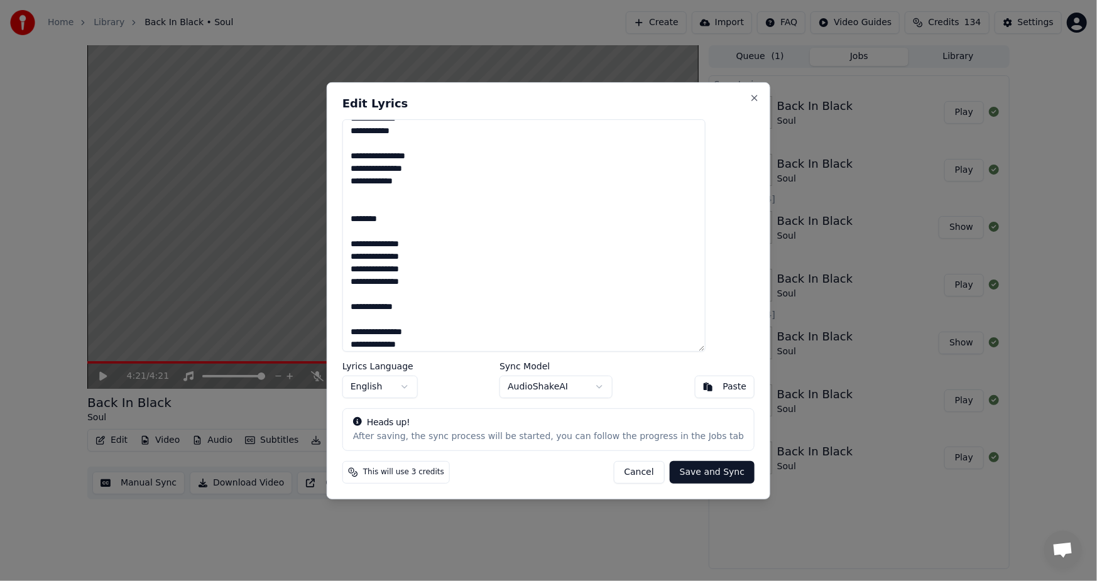
scroll to position [381, 0]
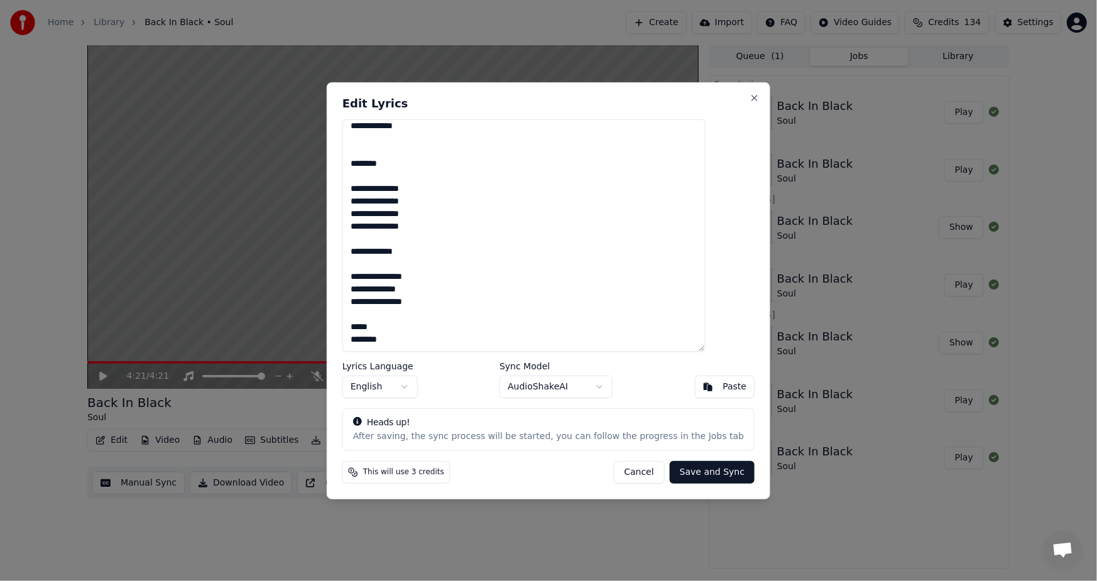
click at [440, 301] on textarea "**********" at bounding box center [523, 235] width 363 height 232
click at [398, 327] on textarea "**********" at bounding box center [523, 235] width 363 height 232
type textarea "**********"
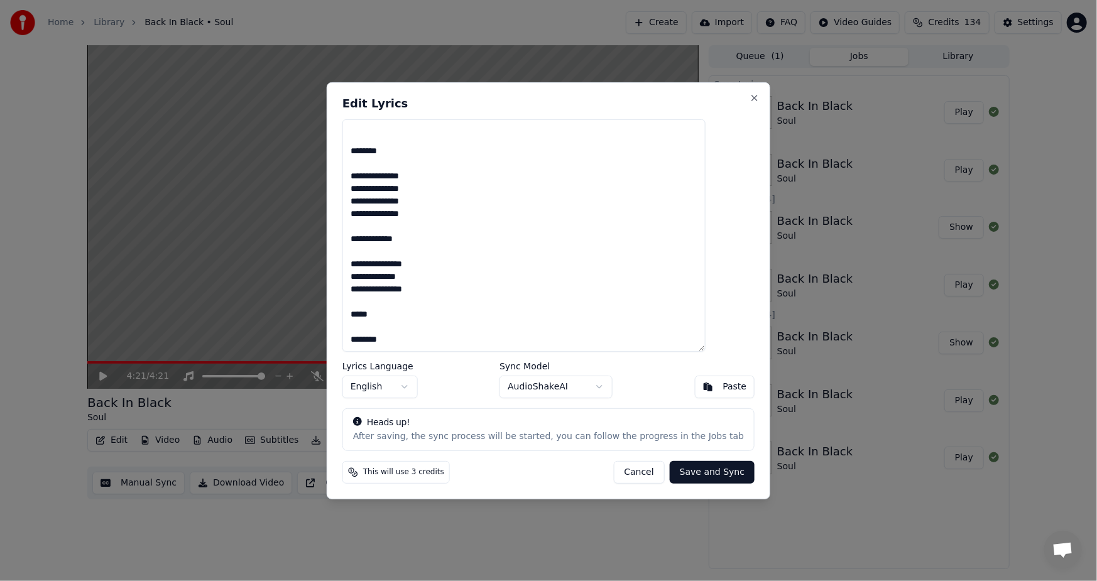
click at [676, 471] on button "Save and Sync" at bounding box center [712, 472] width 85 height 23
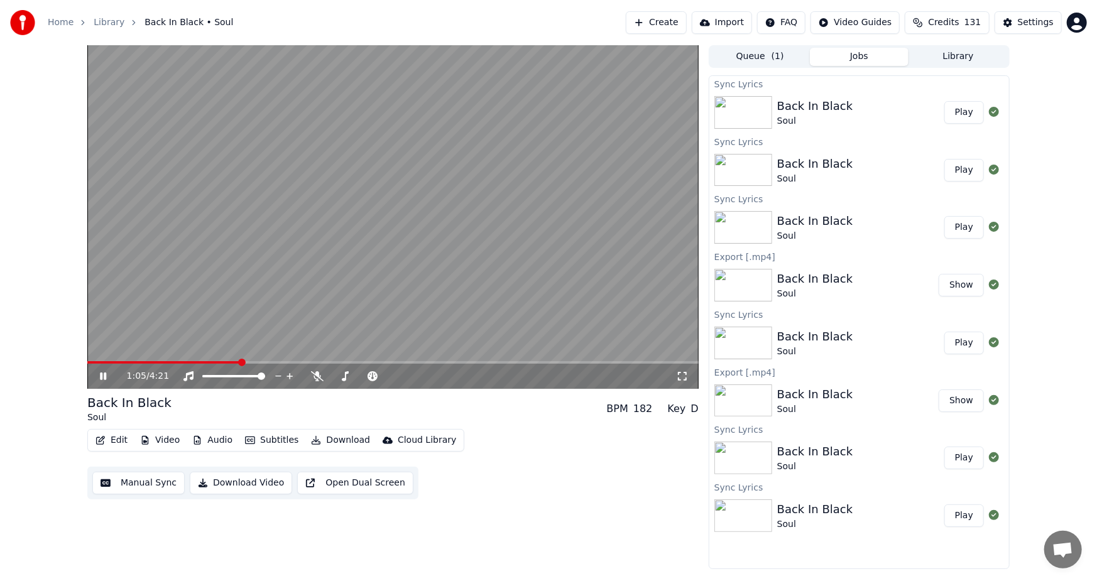
click at [529, 364] on div "1:05 / 4:21" at bounding box center [392, 376] width 611 height 25
click at [528, 363] on span at bounding box center [392, 362] width 611 height 3
click at [483, 361] on span at bounding box center [311, 362] width 449 height 3
click at [416, 356] on video at bounding box center [392, 217] width 611 height 344
click at [425, 360] on video at bounding box center [392, 217] width 611 height 344
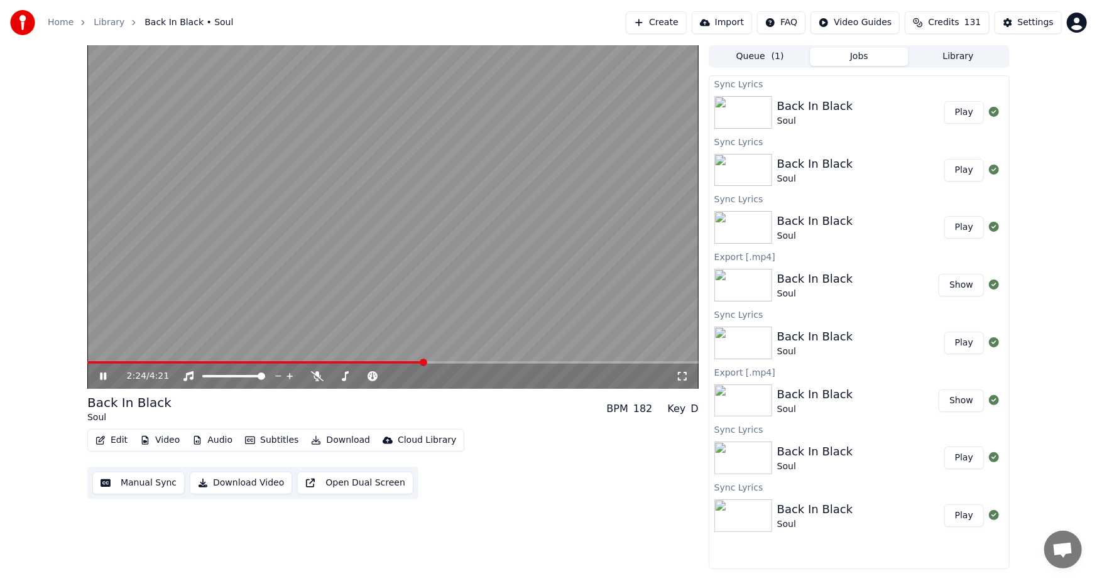
click at [423, 364] on span at bounding box center [255, 362] width 337 height 3
click at [226, 478] on button "Download Video" at bounding box center [241, 483] width 102 height 23
click at [948, 114] on button "Show" at bounding box center [960, 112] width 45 height 23
click at [44, 146] on div "4:21 / 4:21 Back In Black Soul BPM 182 Key D Edit Video Audio Subtitles Downloa…" at bounding box center [548, 307] width 1097 height 524
